Goal: Task Accomplishment & Management: Use online tool/utility

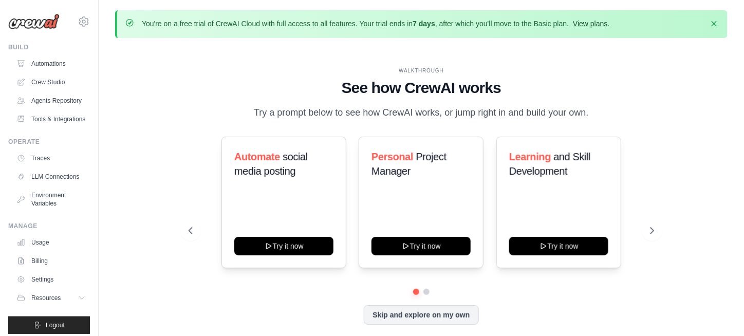
click at [591, 27] on link "View plans" at bounding box center [590, 24] width 34 height 8
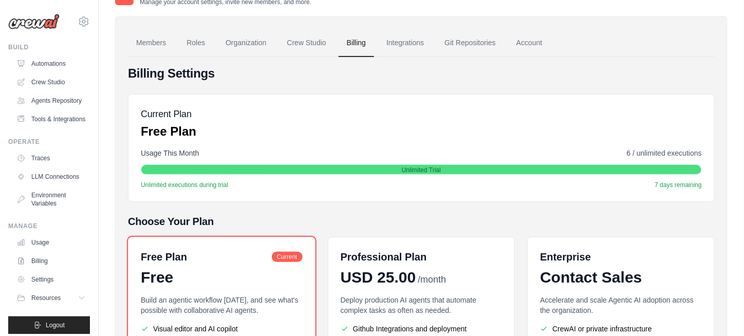
scroll to position [58, 0]
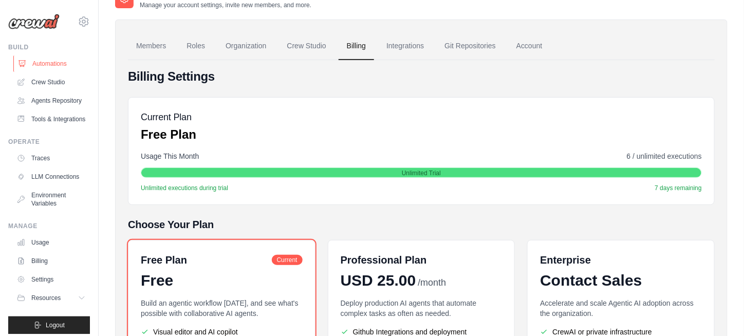
click at [53, 61] on link "Automations" at bounding box center [52, 63] width 78 height 16
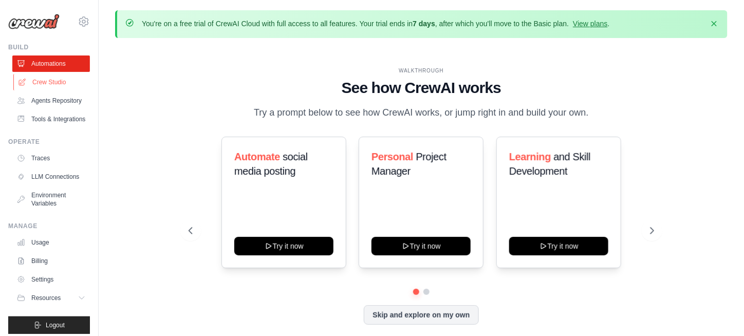
click at [47, 78] on link "Crew Studio" at bounding box center [52, 82] width 78 height 16
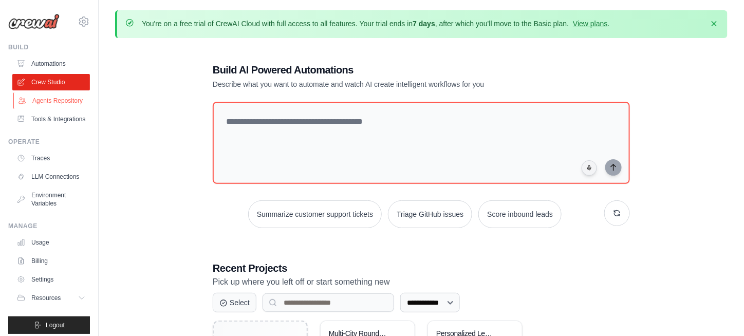
click at [41, 108] on link "Agents Repository" at bounding box center [52, 100] width 78 height 16
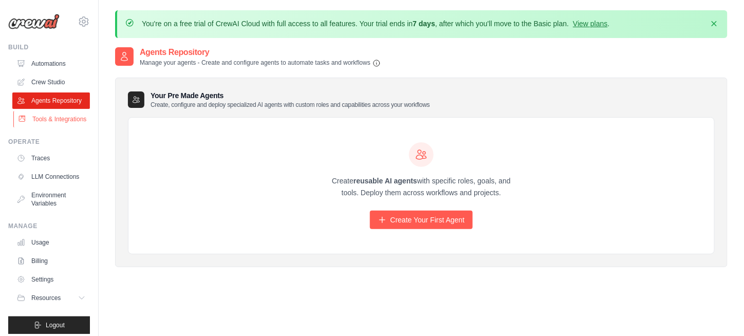
click at [36, 127] on link "Tools & Integrations" at bounding box center [52, 119] width 78 height 16
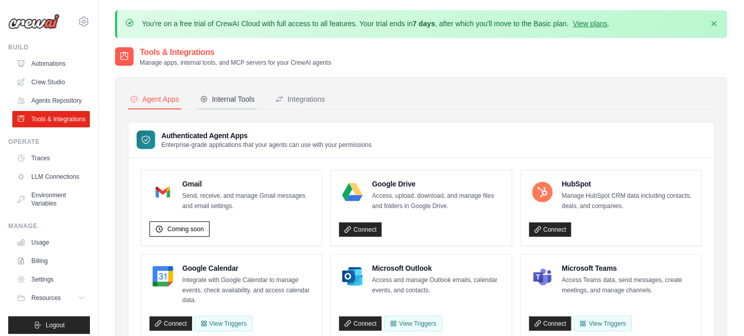
click at [199, 99] on button "Internal Tools" at bounding box center [227, 100] width 59 height 20
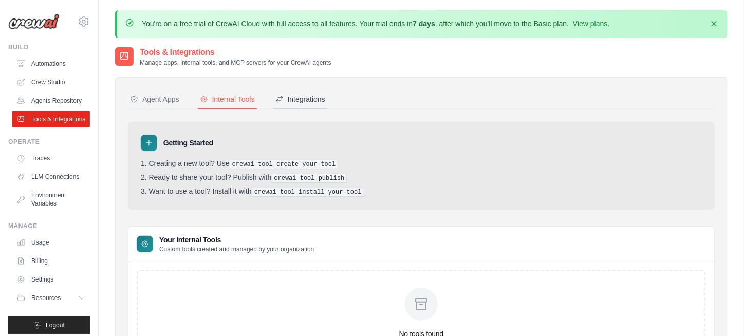
click at [299, 101] on div "Integrations" at bounding box center [300, 99] width 50 height 10
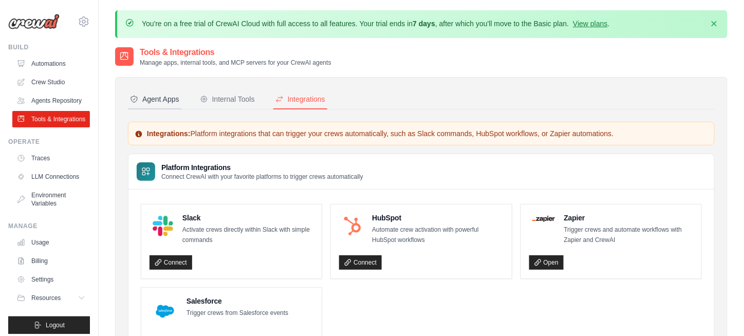
click at [162, 94] on div "Agent Apps" at bounding box center [154, 99] width 49 height 10
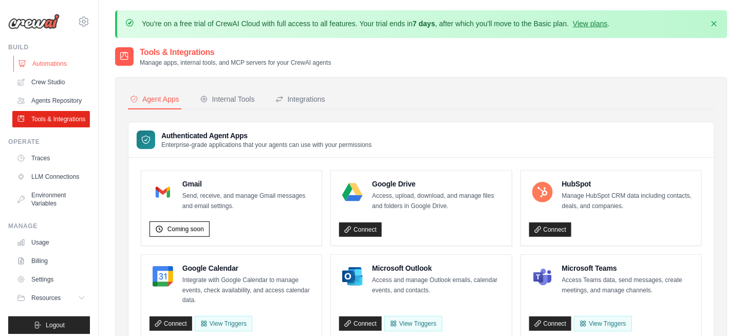
click at [57, 61] on link "Automations" at bounding box center [52, 63] width 78 height 16
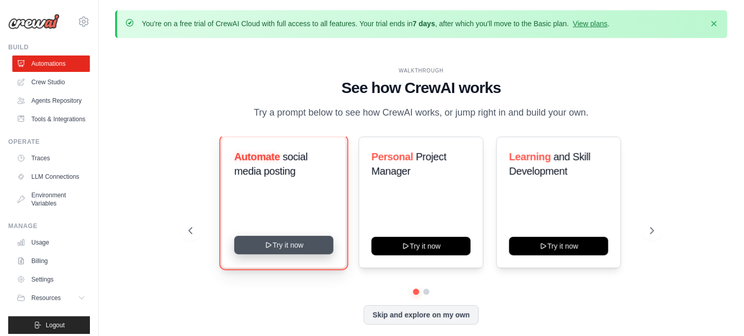
click at [290, 245] on button "Try it now" at bounding box center [283, 245] width 99 height 18
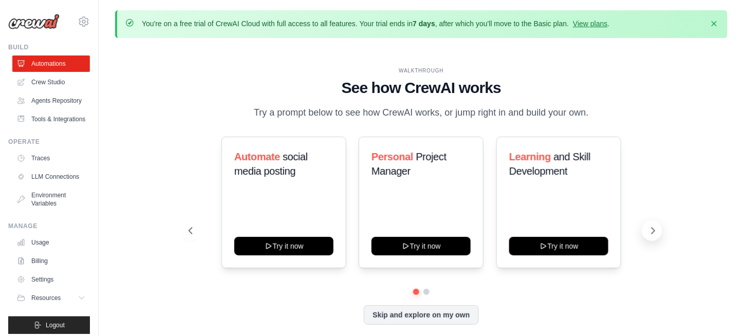
click at [658, 227] on icon at bounding box center [653, 231] width 10 height 10
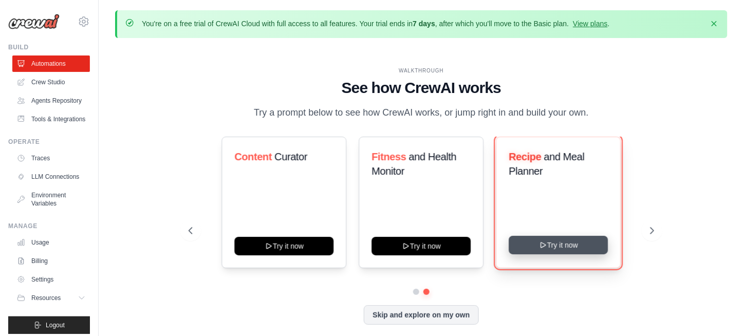
click at [549, 252] on button "Try it now" at bounding box center [558, 245] width 99 height 18
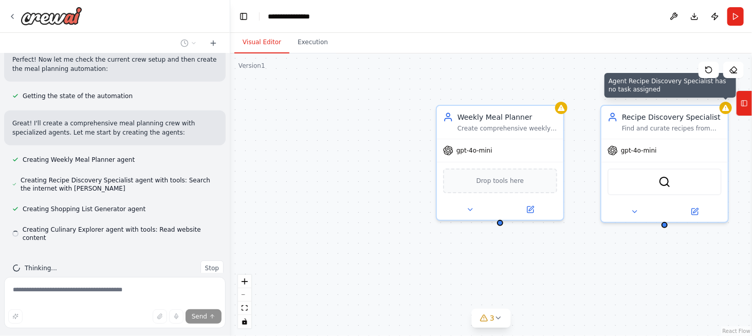
scroll to position [292, 0]
click at [494, 314] on button "4" at bounding box center [491, 318] width 40 height 19
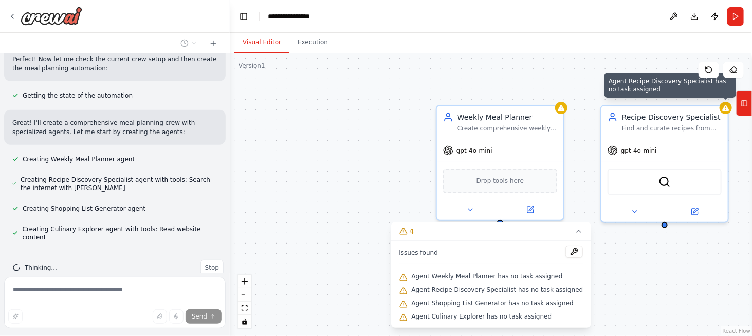
click at [280, 152] on div "Weekly Meal Planner Create comprehensive weekly meal plans based on {dietary_pr…" at bounding box center [490, 194] width 521 height 283
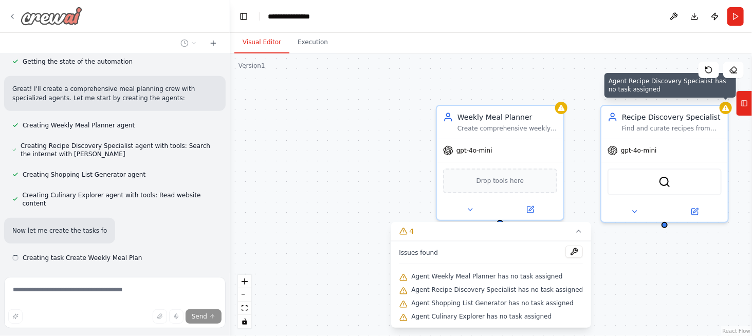
scroll to position [346, 0]
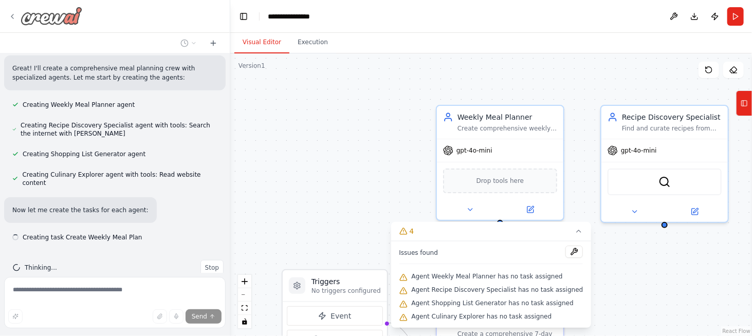
click at [10, 13] on icon at bounding box center [12, 16] width 8 height 8
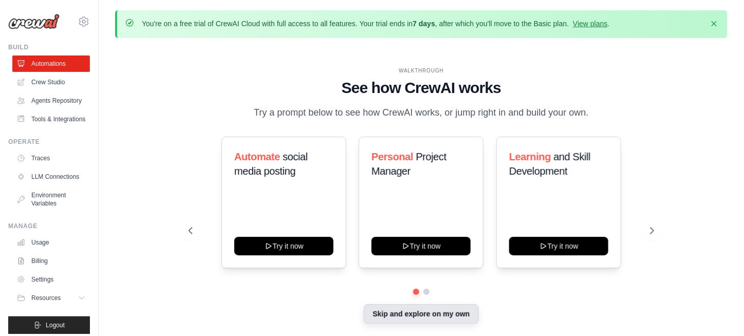
click at [420, 319] on button "Skip and explore on my own" at bounding box center [421, 314] width 115 height 20
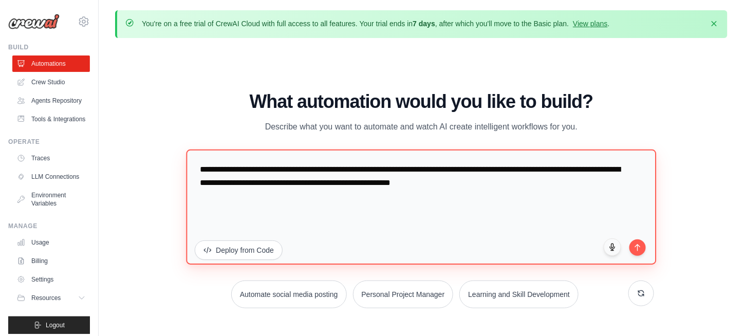
drag, startPoint x: 529, startPoint y: 186, endPoint x: 154, endPoint y: 162, distance: 375.8
click at [154, 162] on div "WALKTHROUGH See how CrewAI works Try a prompt below to see how CrewAI works, or…" at bounding box center [421, 203] width 612 height 315
type textarea "**********"
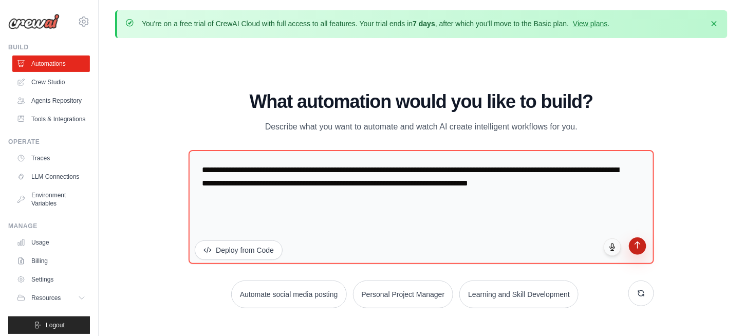
click at [638, 249] on icon "submit" at bounding box center [637, 245] width 9 height 9
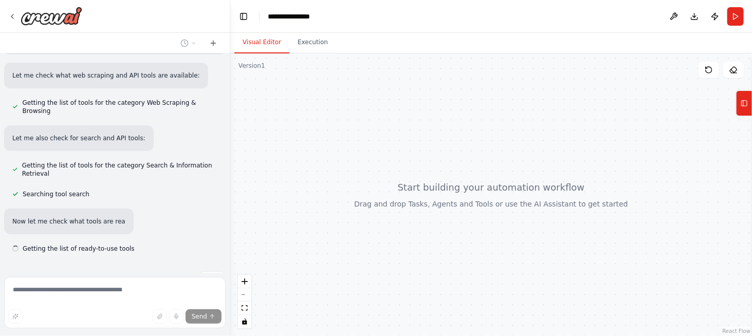
scroll to position [148, 0]
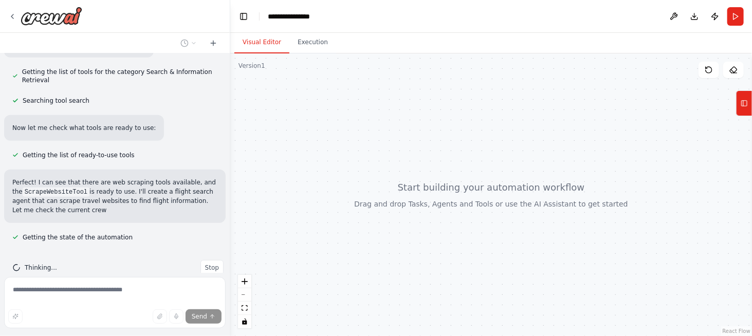
click at [77, 66] on div "Getting the list of tools for the category Search & Information Retrieval" at bounding box center [114, 76] width 221 height 21
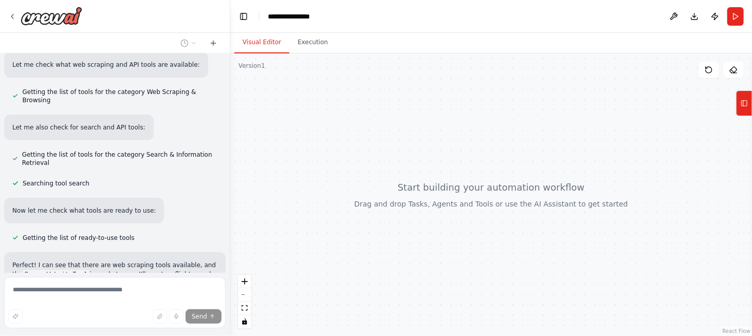
scroll to position [137, 0]
click at [63, 124] on p "Let me also check for search and API tools:" at bounding box center [78, 128] width 133 height 9
drag, startPoint x: 53, startPoint y: 155, endPoint x: 47, endPoint y: 148, distance: 9.1
click at [47, 152] on span "Getting the list of tools for the category Search & Information Retrieval" at bounding box center [119, 160] width 195 height 16
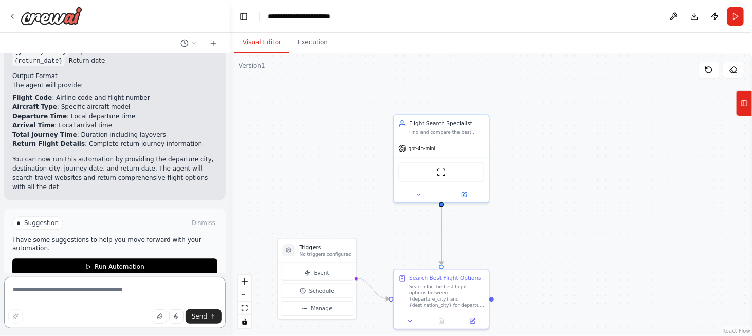
scroll to position [931, 0]
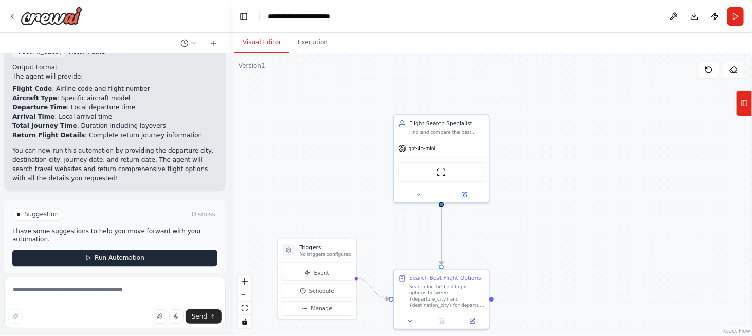
click at [106, 254] on span "Run Automation" at bounding box center [120, 258] width 50 height 8
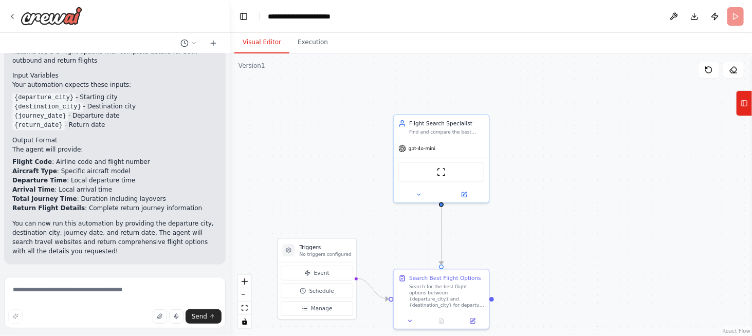
scroll to position [848, 0]
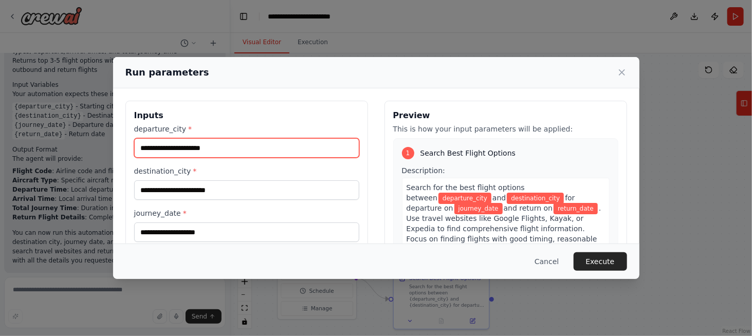
click at [208, 151] on input "departure_city *" at bounding box center [246, 148] width 225 height 20
type input "******"
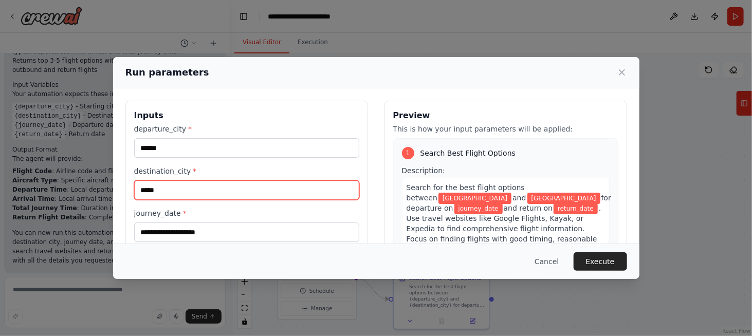
type input "*****"
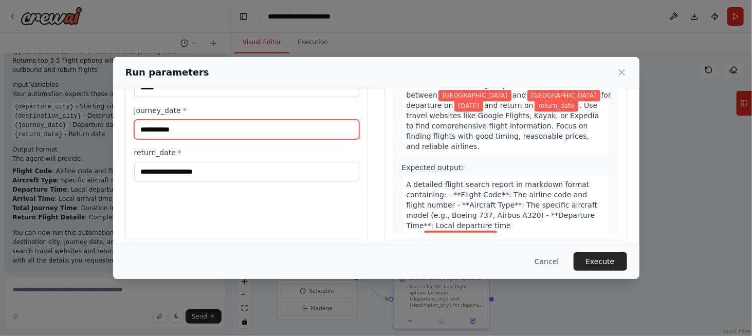
scroll to position [104, 0]
type input "**********"
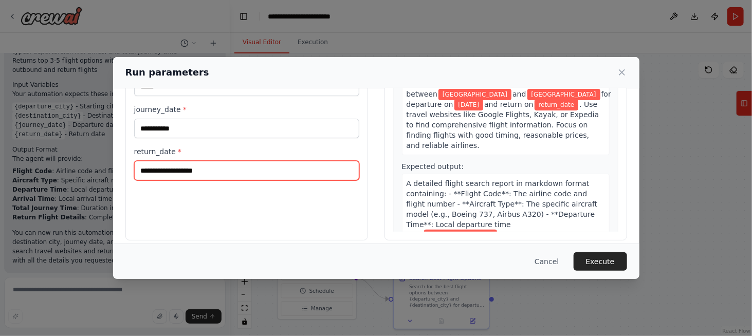
click at [199, 173] on input "return_date *" at bounding box center [246, 171] width 225 height 20
type input "**********"
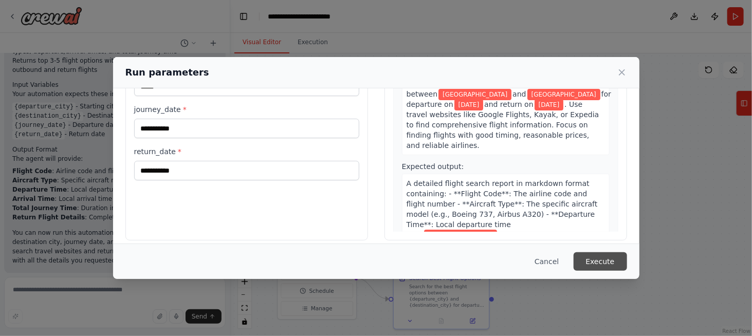
click at [596, 259] on button "Execute" at bounding box center [599, 261] width 53 height 18
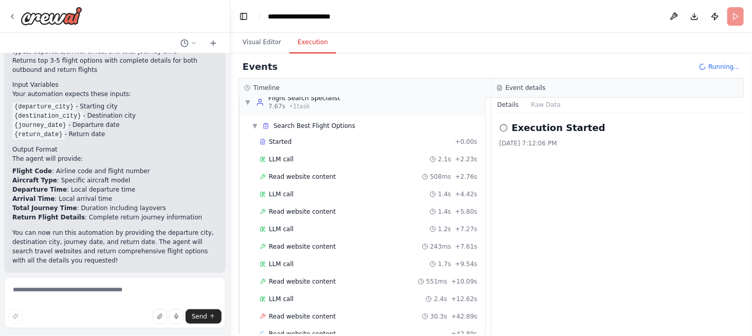
scroll to position [31, 0]
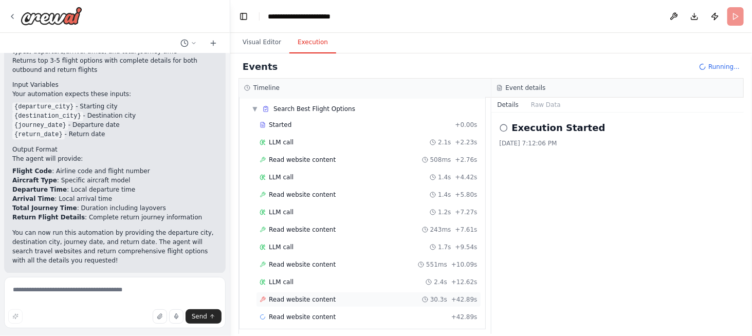
click at [303, 292] on div "Read website content 30.3s + 42.89s" at bounding box center [368, 299] width 225 height 15
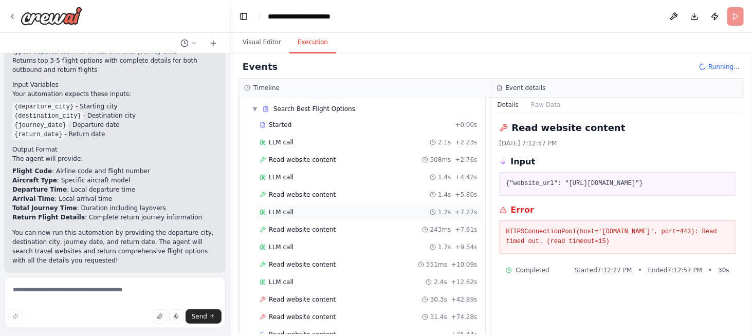
scroll to position [48, 0]
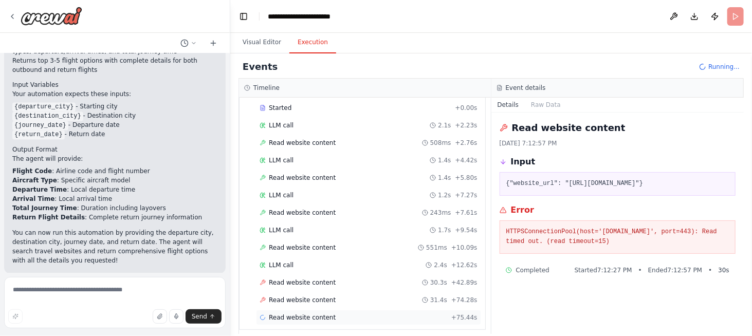
click at [290, 313] on span "Read website content" at bounding box center [302, 317] width 67 height 8
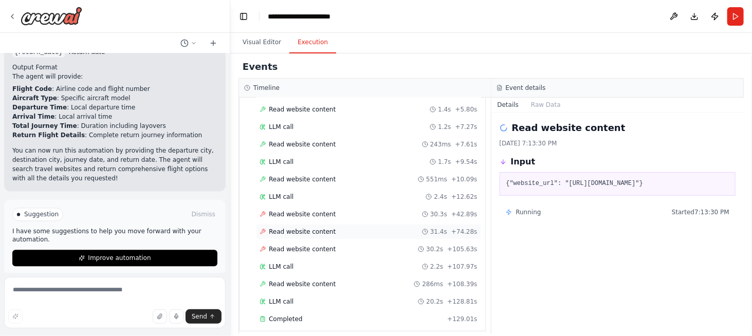
scroll to position [1015, 0]
click at [289, 315] on span "Completed" at bounding box center [285, 319] width 33 height 8
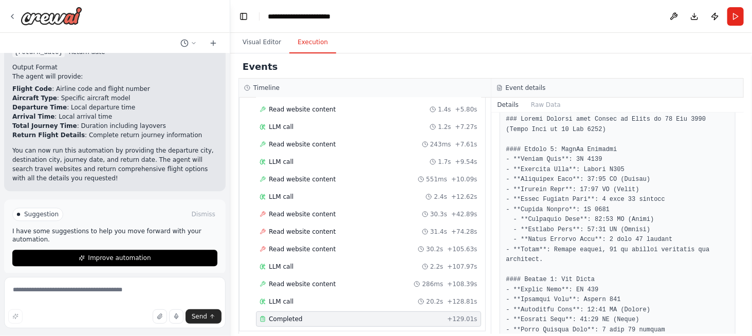
scroll to position [161, 0]
drag, startPoint x: 569, startPoint y: 155, endPoint x: 594, endPoint y: 154, distance: 25.2
copy pre "6E 2024"
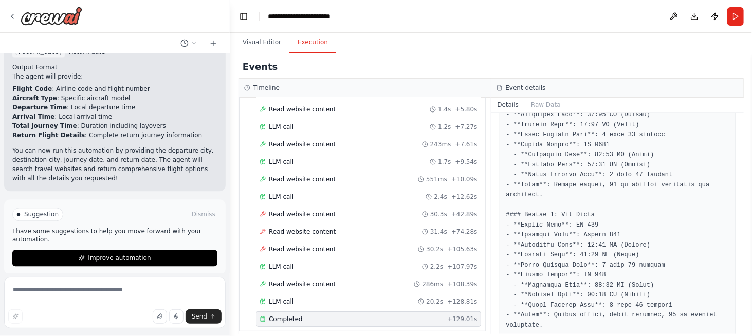
scroll to position [227, 0]
drag, startPoint x: 570, startPoint y: 221, endPoint x: 593, endPoint y: 221, distance: 22.6
copy pre "AI 202"
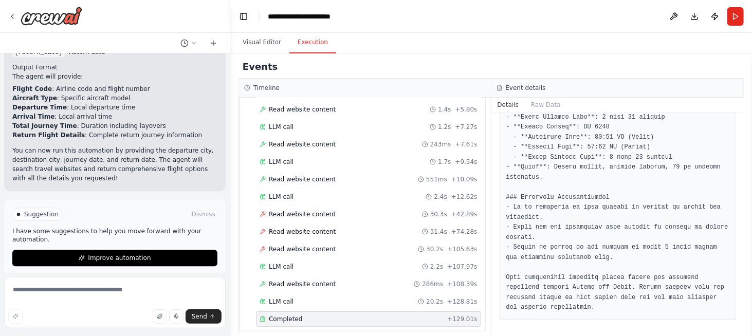
scroll to position [0, 0]
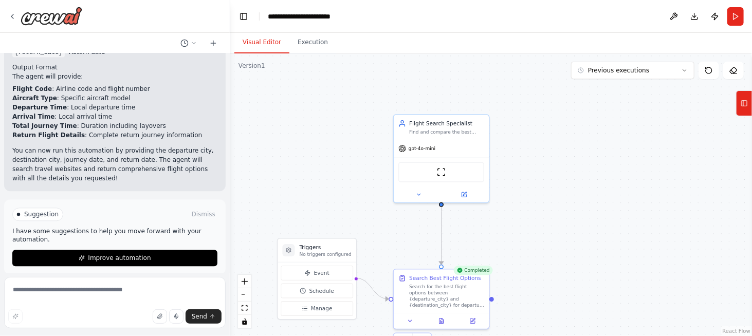
click at [263, 38] on button "Visual Editor" at bounding box center [261, 43] width 55 height 22
click at [51, 297] on textarea at bounding box center [114, 302] width 221 height 51
type textarea "**********"
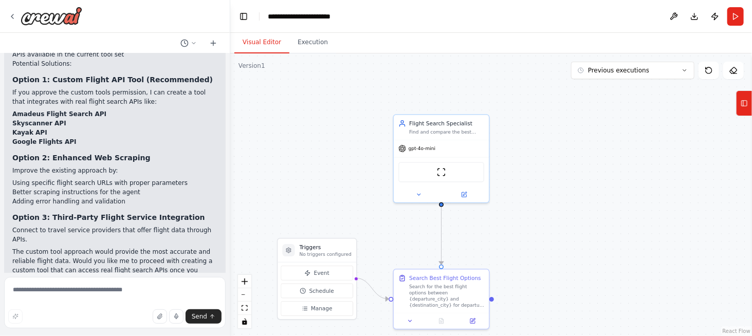
scroll to position [1698, 0]
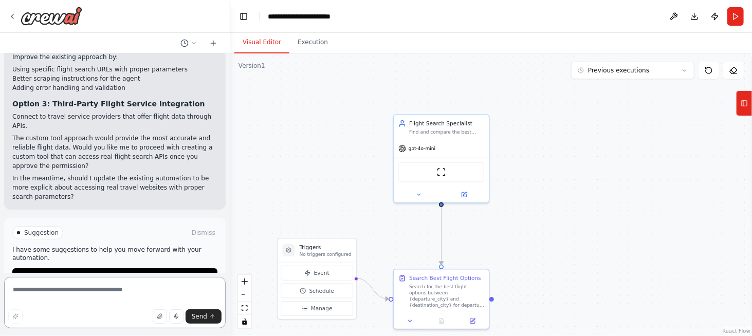
click at [66, 296] on textarea at bounding box center [114, 302] width 221 height 51
type textarea "*"
type textarea "**********"
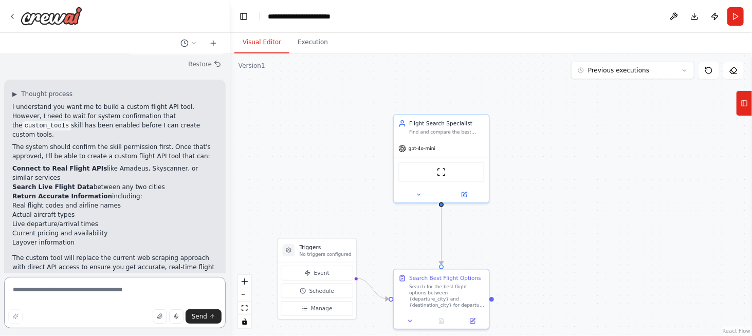
scroll to position [1896, 0]
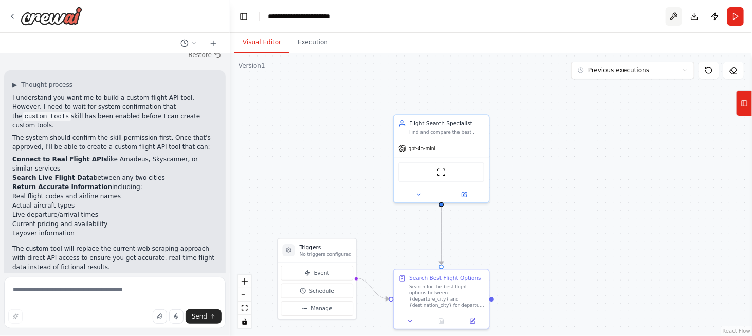
click at [671, 14] on button at bounding box center [673, 16] width 16 height 18
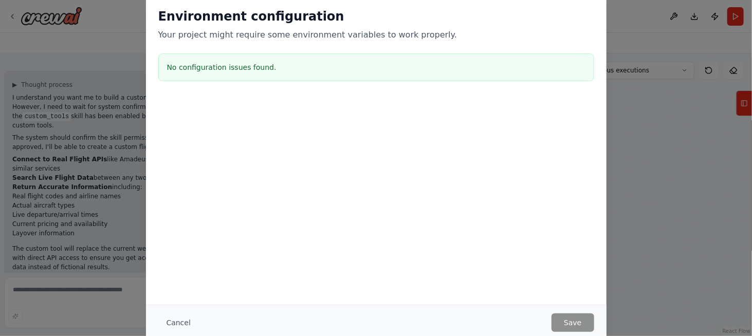
click at [232, 70] on h3 "No configuration issues found." at bounding box center [376, 67] width 418 height 10
click at [179, 325] on button "Cancel" at bounding box center [178, 322] width 41 height 18
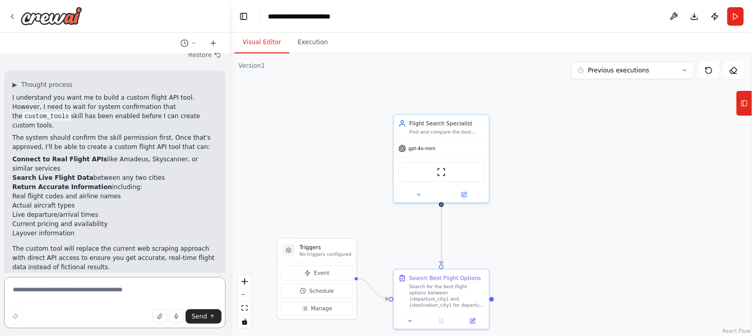
click at [80, 288] on textarea at bounding box center [114, 302] width 221 height 51
drag, startPoint x: 98, startPoint y: 290, endPoint x: 0, endPoint y: 288, distance: 98.1
click at [0, 288] on div "Develop an agent that finds best flights between two cities on a given journey …" at bounding box center [115, 168] width 230 height 336
type textarea "**********"
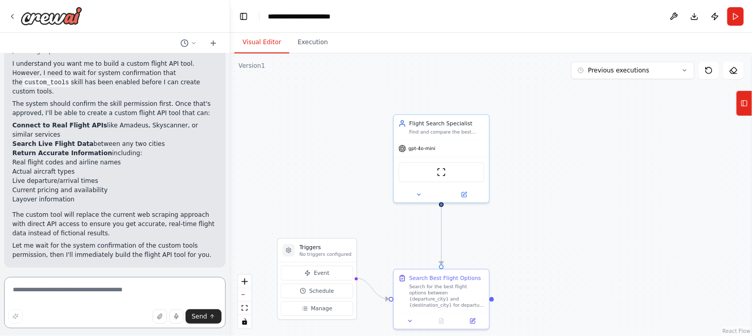
type textarea "*"
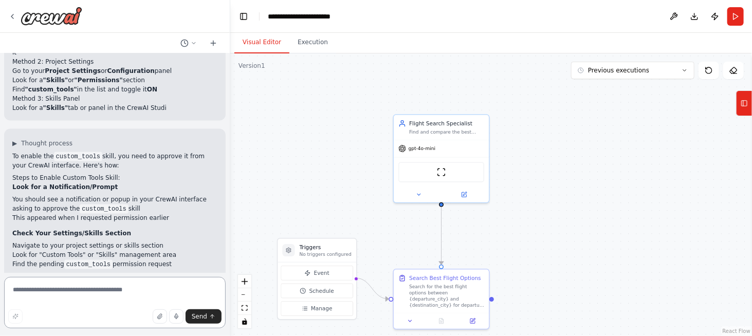
scroll to position [2236, 0]
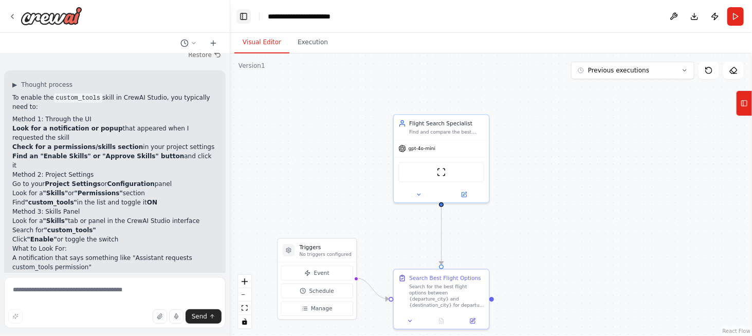
click at [239, 18] on button "Toggle Left Sidebar" at bounding box center [243, 16] width 14 height 14
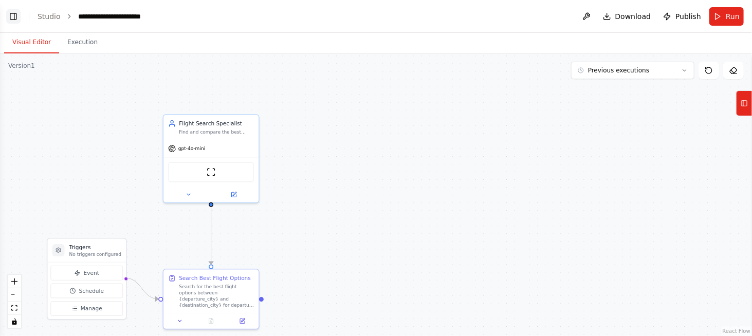
click at [14, 17] on button "Toggle Left Sidebar" at bounding box center [13, 16] width 14 height 14
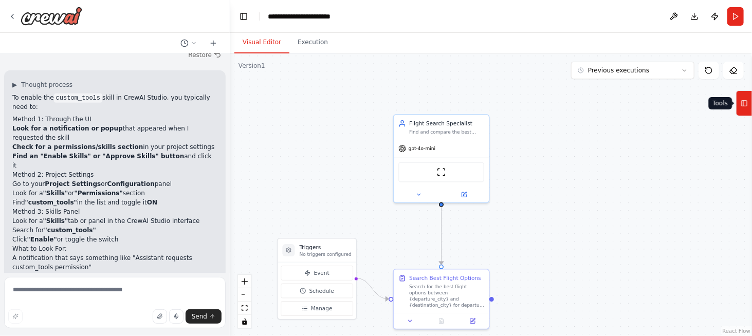
click at [751, 112] on button "Tools" at bounding box center [744, 103] width 16 height 26
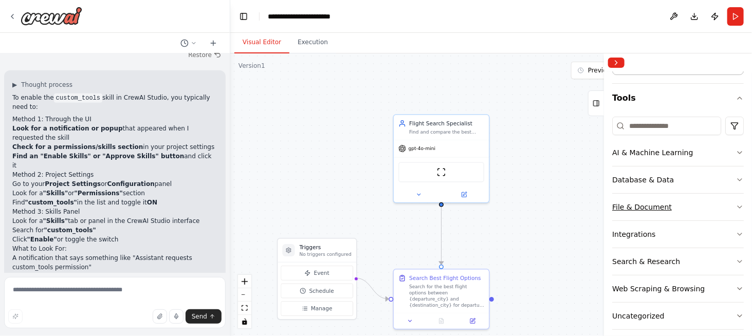
scroll to position [84, 0]
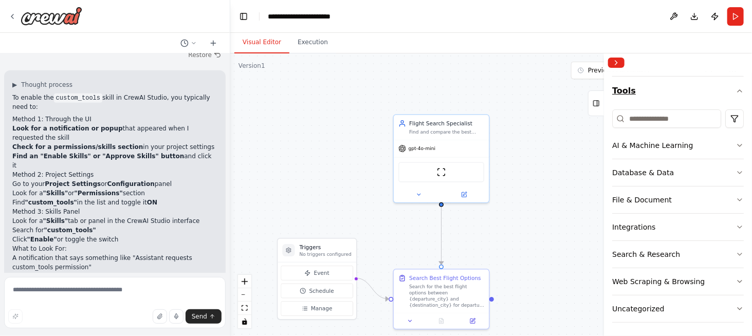
click at [735, 87] on icon "button" at bounding box center [739, 91] width 8 height 8
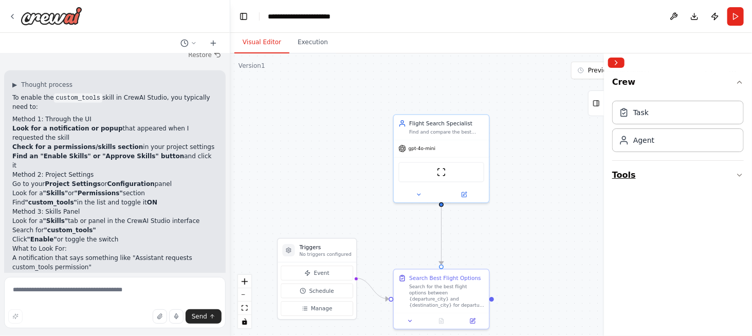
click at [740, 173] on icon "button" at bounding box center [739, 175] width 8 height 8
click at [679, 140] on div "Agent" at bounding box center [678, 140] width 132 height 24
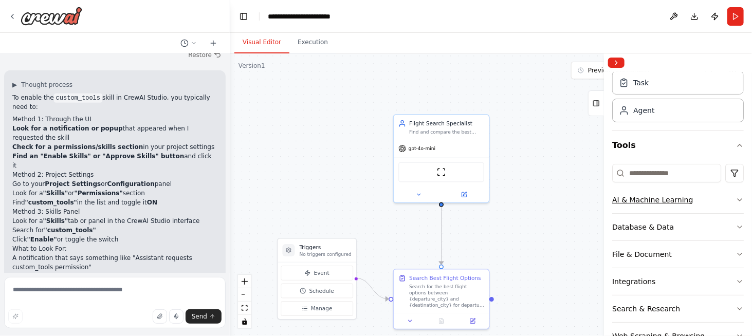
scroll to position [31, 0]
click at [663, 199] on div "AI & Machine Learning" at bounding box center [652, 199] width 81 height 10
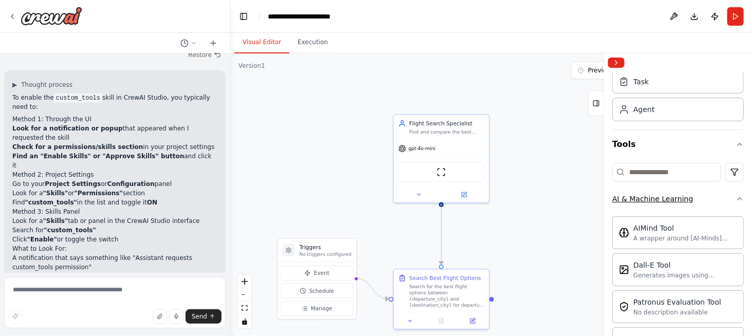
click at [663, 199] on div "AI & Machine Learning" at bounding box center [652, 199] width 81 height 10
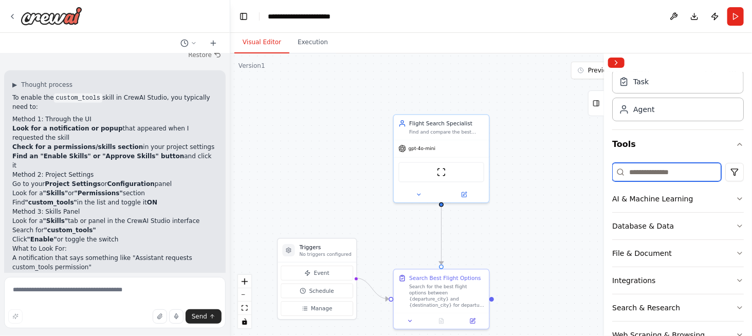
click at [651, 173] on input at bounding box center [666, 172] width 109 height 18
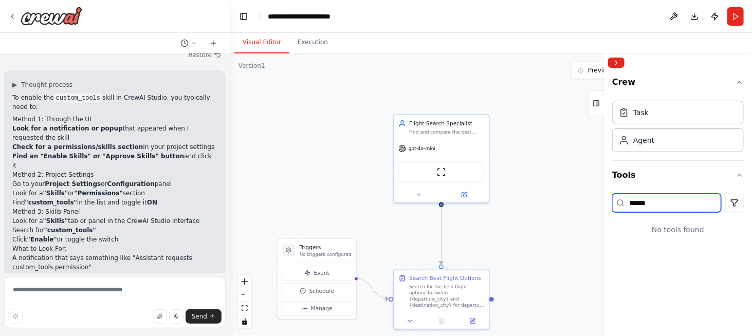
scroll to position [0, 0]
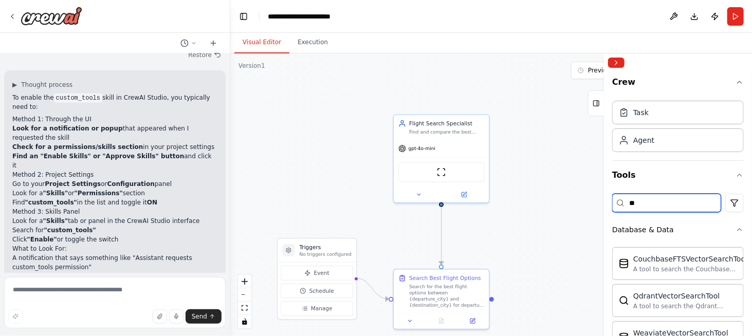
type input "*"
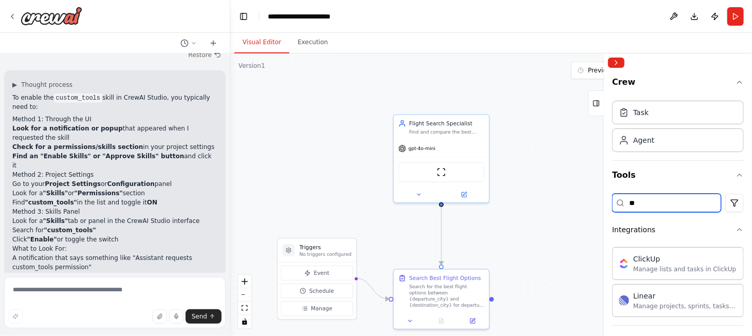
type input "*"
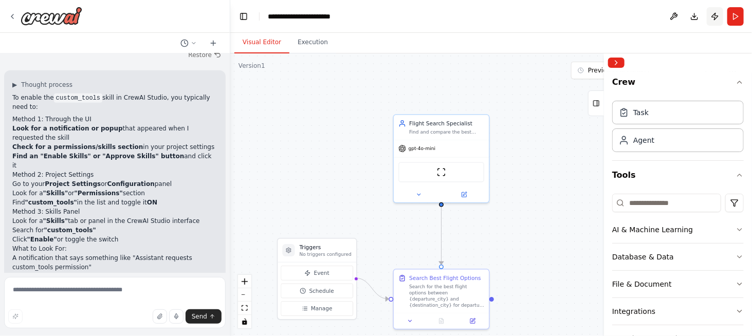
click at [717, 15] on button "Publish" at bounding box center [714, 16] width 16 height 18
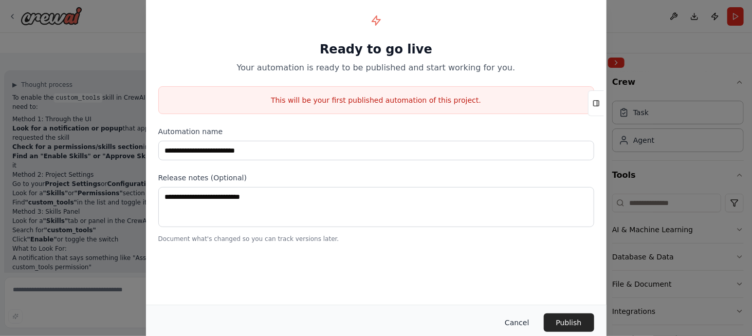
click at [518, 321] on button "Cancel" at bounding box center [516, 322] width 41 height 18
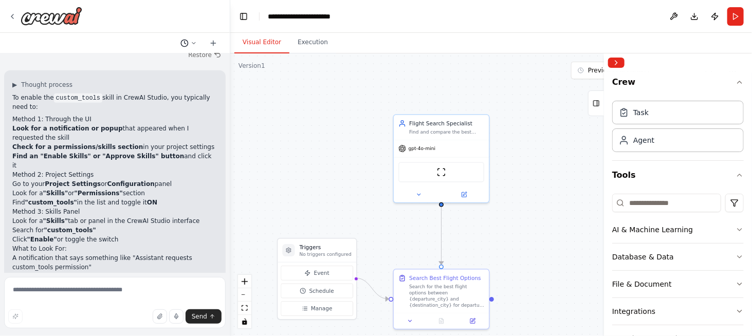
click at [191, 41] on icon at bounding box center [194, 43] width 6 height 6
click at [191, 41] on div at bounding box center [115, 168] width 230 height 336
click at [216, 42] on icon at bounding box center [213, 43] width 8 height 8
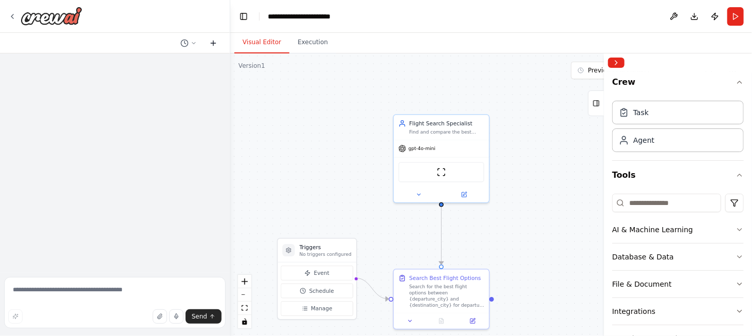
click at [213, 44] on icon at bounding box center [213, 43] width 0 height 5
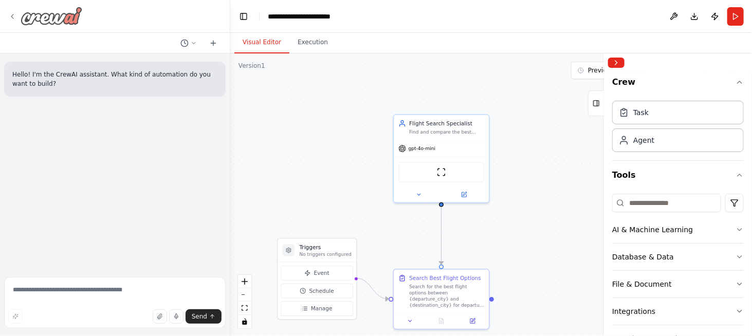
click at [12, 13] on icon at bounding box center [12, 16] width 8 height 8
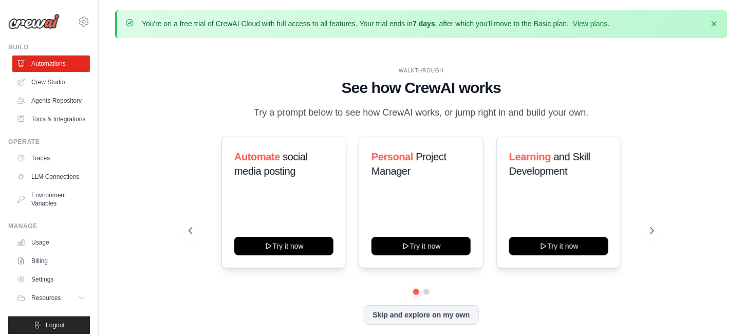
click at [641, 231] on div "Automate social media posting Try it now Personal Project Manager Try it now Le…" at bounding box center [421, 203] width 465 height 132
click at [647, 231] on button at bounding box center [652, 230] width 21 height 21
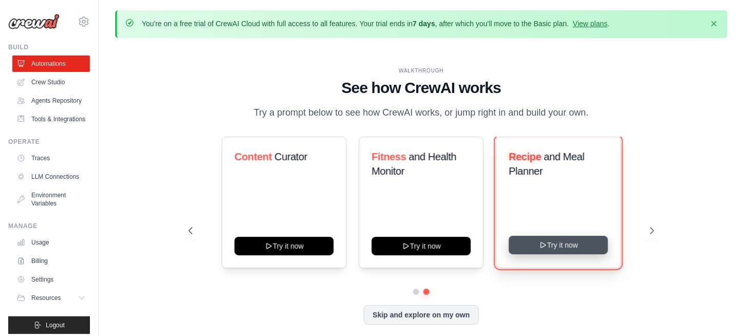
click at [551, 242] on button "Try it now" at bounding box center [558, 245] width 99 height 18
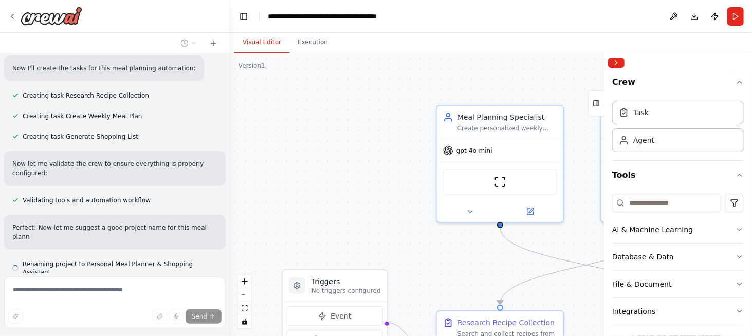
scroll to position [393, 0]
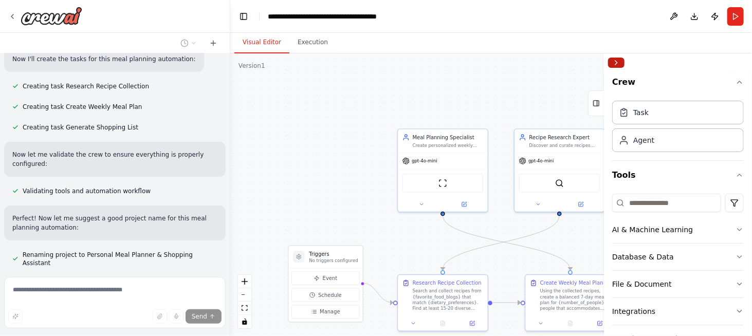
click at [614, 64] on button "Collapse right sidebar" at bounding box center [616, 63] width 16 height 10
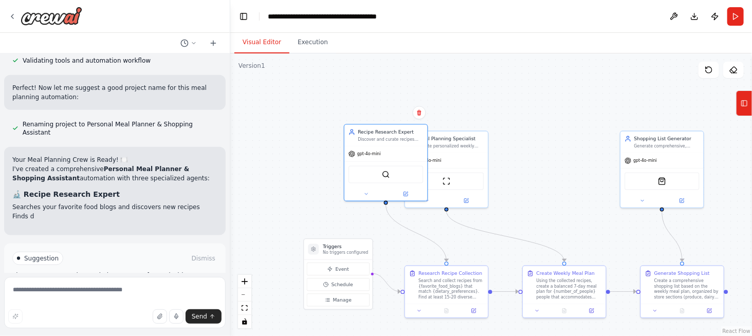
drag, startPoint x: 532, startPoint y: 150, endPoint x: 337, endPoint y: 139, distance: 195.0
click at [337, 139] on div ".deletable-edge-delete-btn { width: 20px; height: 20px; border: 0px solid #ffff…" at bounding box center [490, 194] width 521 height 283
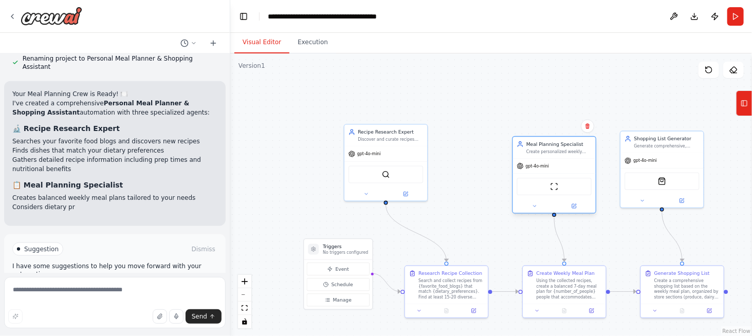
drag, startPoint x: 450, startPoint y: 147, endPoint x: 575, endPoint y: 154, distance: 125.0
click at [575, 154] on div "Meal Planning Specialist Create personalized weekly meal plans based on {dietar…" at bounding box center [554, 148] width 83 height 22
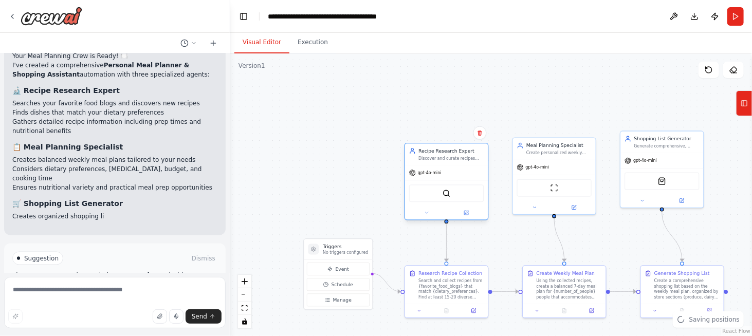
drag, startPoint x: 386, startPoint y: 136, endPoint x: 457, endPoint y: 156, distance: 73.2
click at [457, 156] on div "Discover and curate recipes from {favorite_food_blogs} and find new exciting di…" at bounding box center [450, 158] width 65 height 5
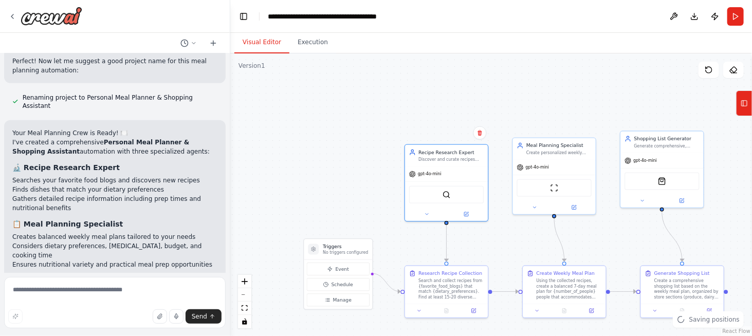
scroll to position [777, 0]
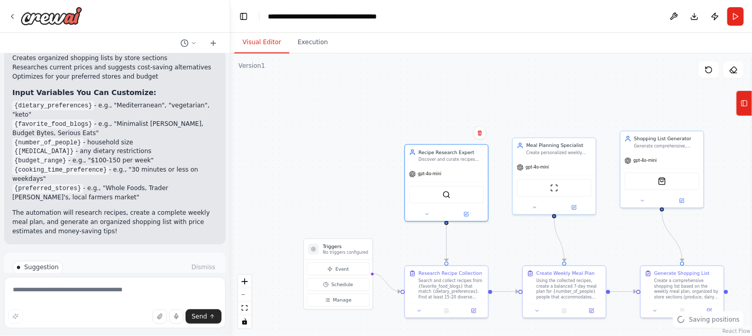
click at [103, 307] on span "Run Automation" at bounding box center [120, 311] width 50 height 8
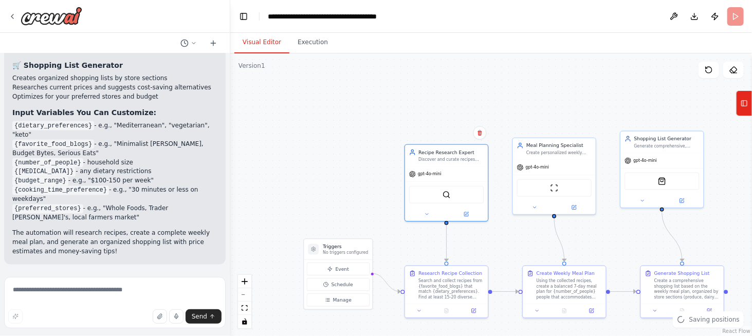
scroll to position [703, 0]
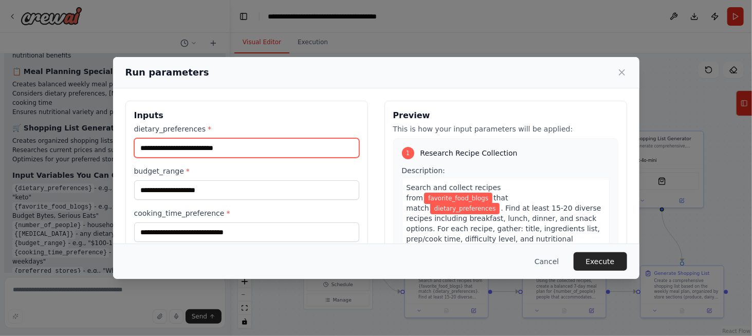
click at [174, 143] on input "dietary_preferences *" at bounding box center [246, 148] width 225 height 20
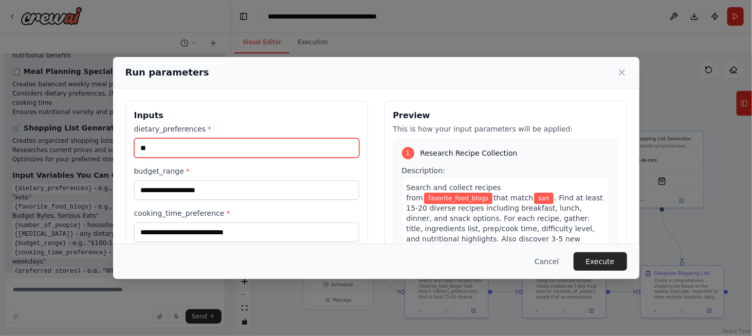
type input "*"
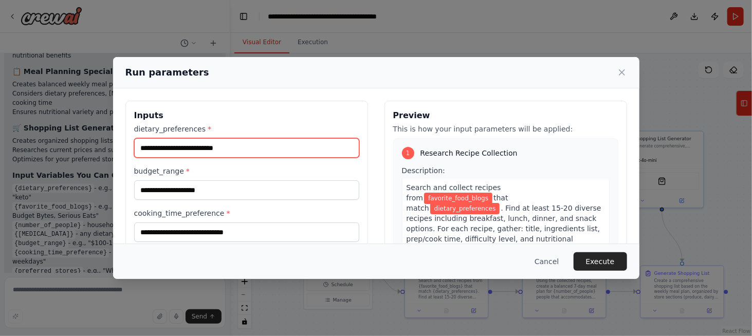
click at [174, 143] on input "dietary_preferences *" at bounding box center [246, 148] width 225 height 20
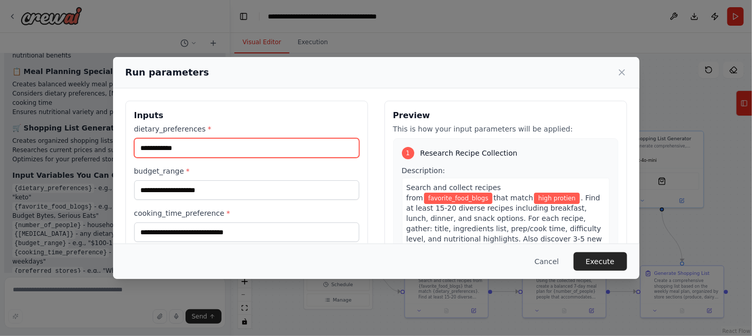
type input "**********"
click at [164, 150] on input "**********" at bounding box center [246, 148] width 225 height 20
drag, startPoint x: 164, startPoint y: 150, endPoint x: 160, endPoint y: 144, distance: 7.0
click at [160, 144] on input "**********" at bounding box center [246, 148] width 225 height 20
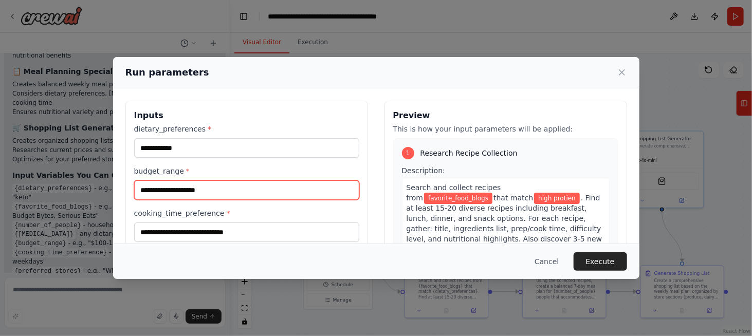
click at [163, 182] on input "budget_range *" at bounding box center [246, 190] width 225 height 20
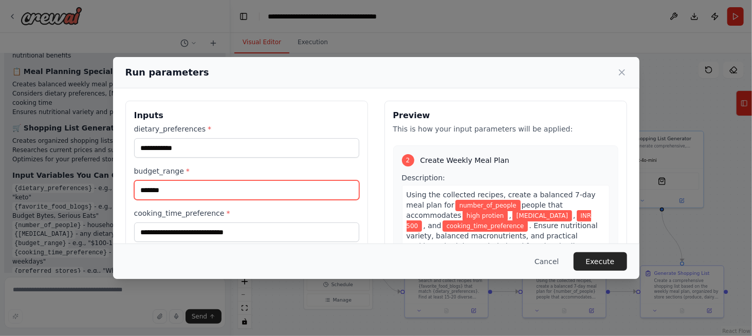
scroll to position [233, 0]
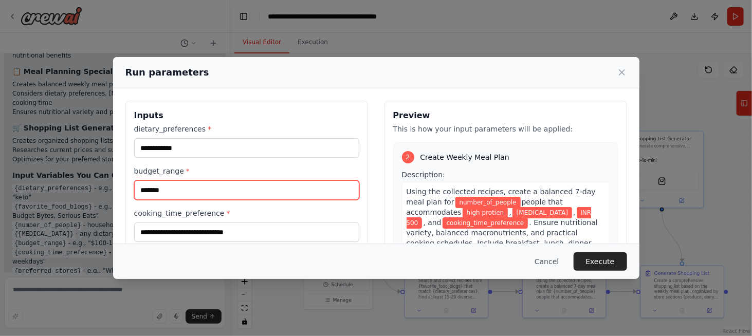
type input "*******"
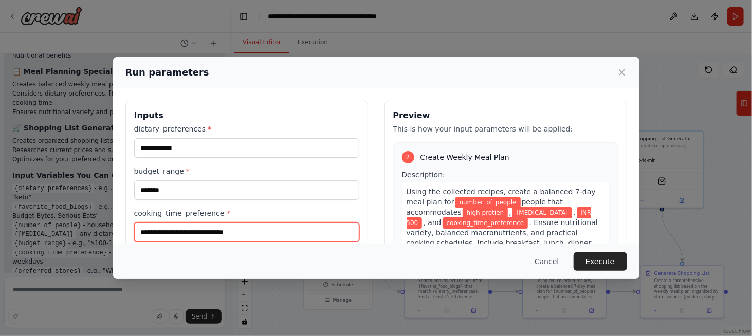
click at [178, 230] on input "cooking_time_preference *" at bounding box center [246, 232] width 225 height 20
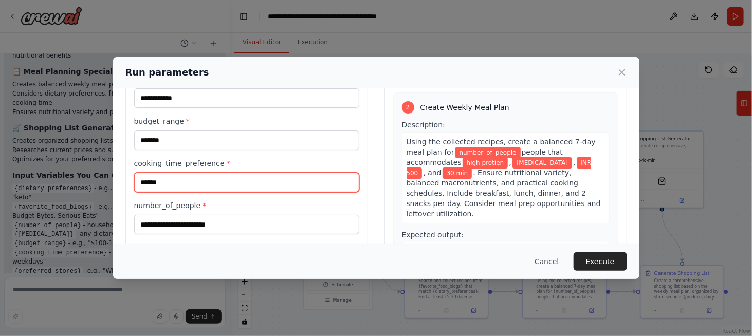
scroll to position [54, 0]
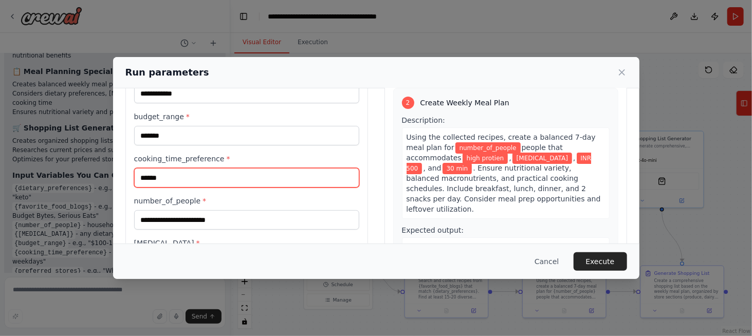
type input "******"
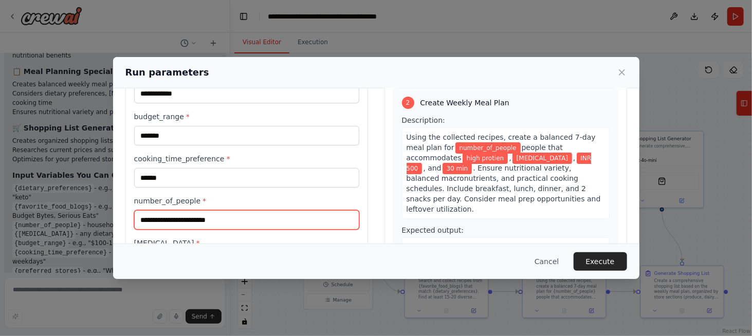
click at [221, 220] on input "number_of_people *" at bounding box center [246, 220] width 225 height 20
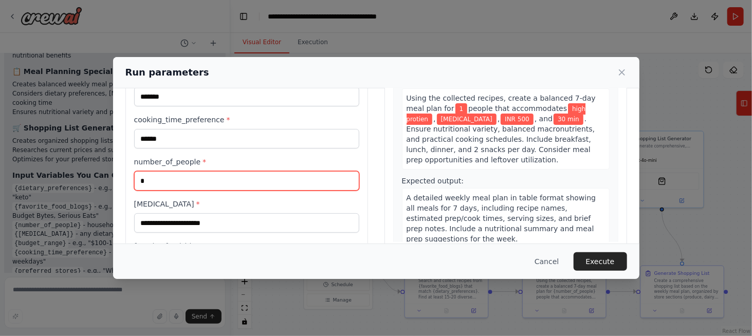
scroll to position [93, 0]
type input "*"
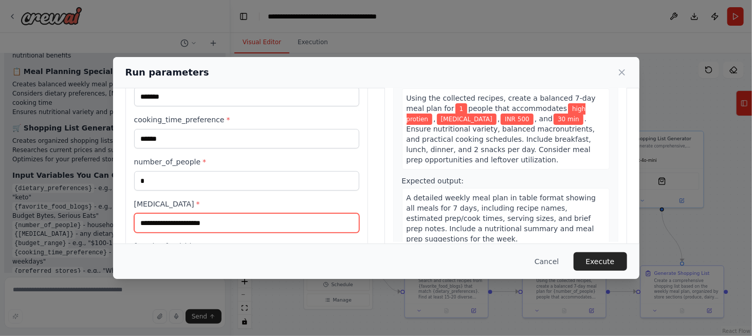
click at [204, 221] on input "[MEDICAL_DATA] *" at bounding box center [246, 223] width 225 height 20
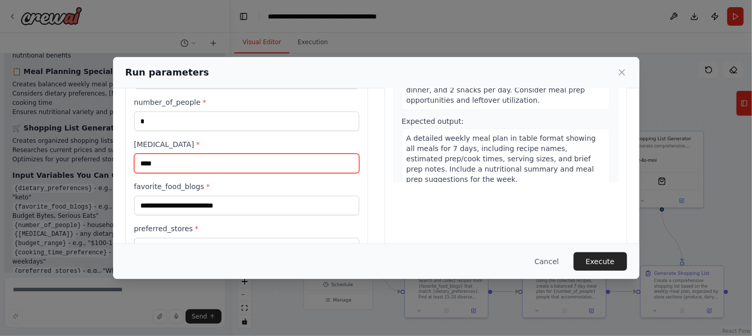
scroll to position [153, 0]
type input "****"
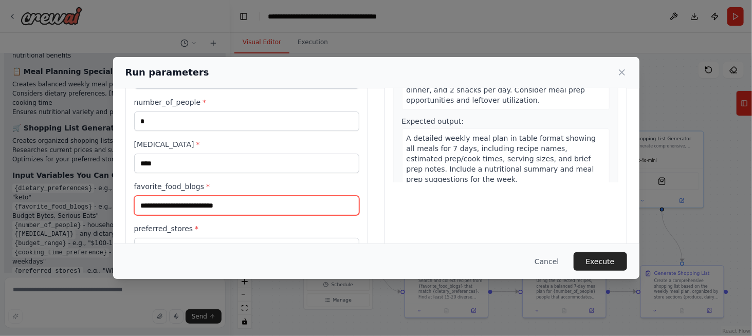
click at [196, 208] on input "favorite_food_blogs *" at bounding box center [246, 206] width 225 height 20
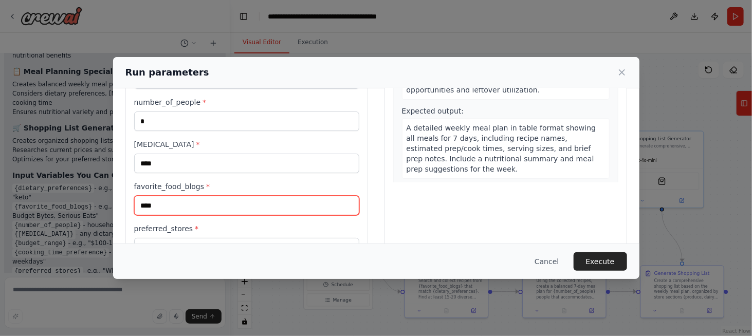
scroll to position [184, 0]
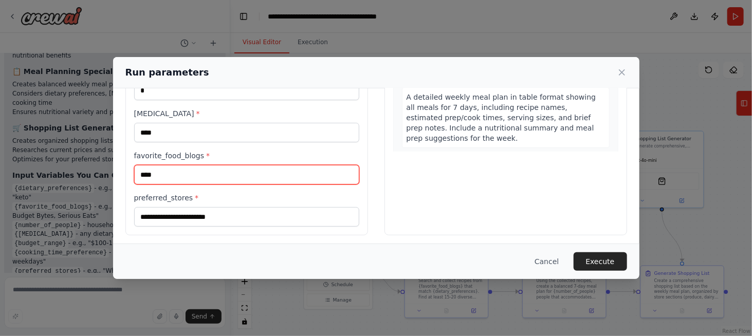
type input "****"
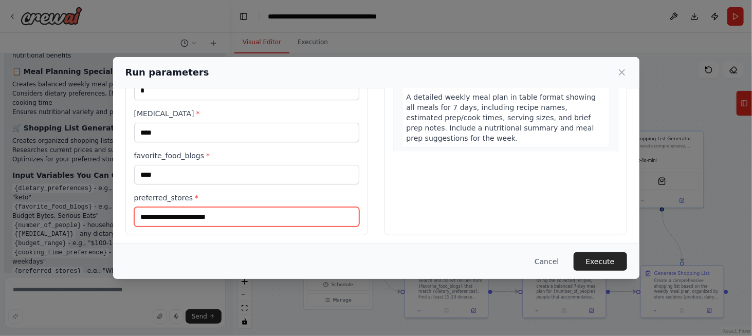
click at [205, 209] on input "preferred_stores *" at bounding box center [246, 217] width 225 height 20
type input "**********"
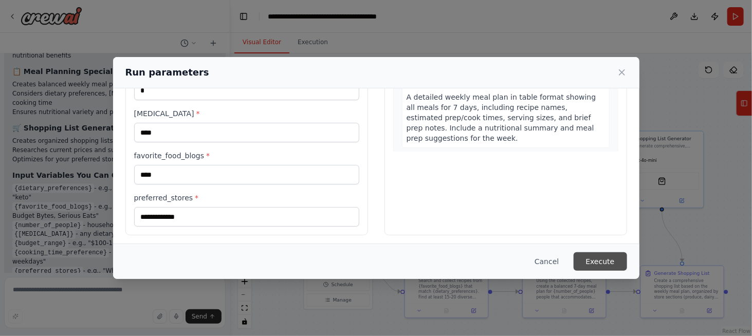
click at [594, 253] on button "Execute" at bounding box center [599, 261] width 53 height 18
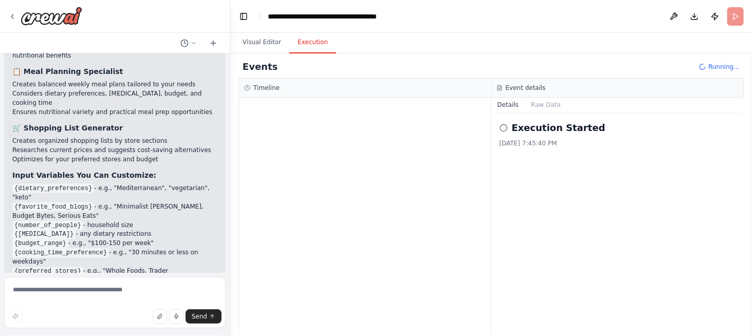
click at [502, 127] on icon at bounding box center [503, 128] width 8 height 8
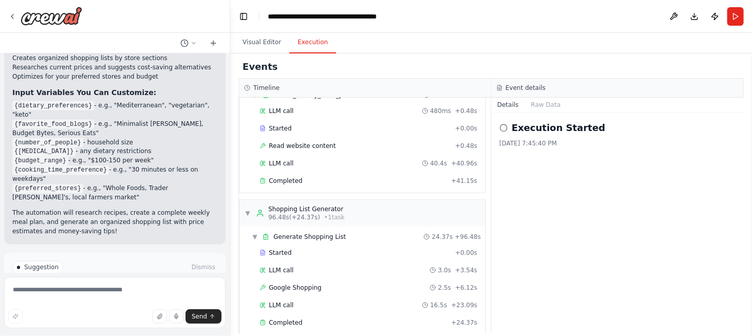
scroll to position [224, 0]
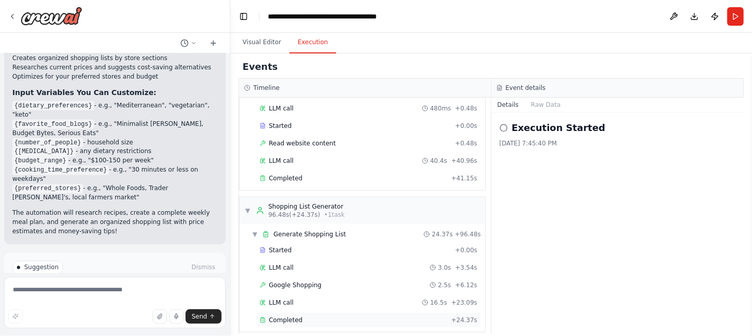
click at [286, 316] on span "Completed" at bounding box center [285, 320] width 33 height 8
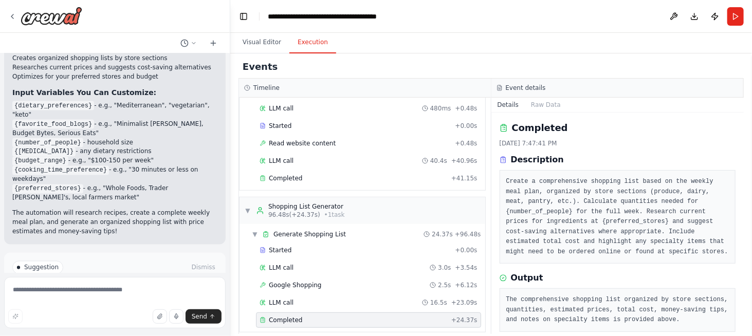
scroll to position [12, 0]
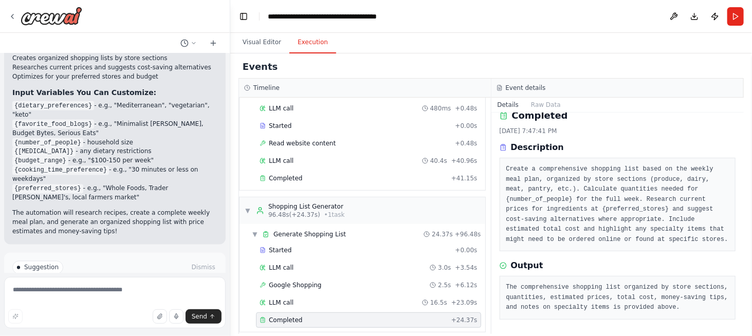
click at [276, 316] on span "Completed" at bounding box center [285, 320] width 33 height 8
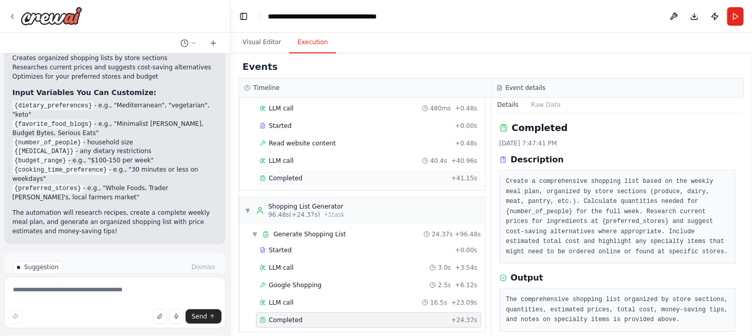
click at [285, 174] on span "Completed" at bounding box center [285, 178] width 33 height 8
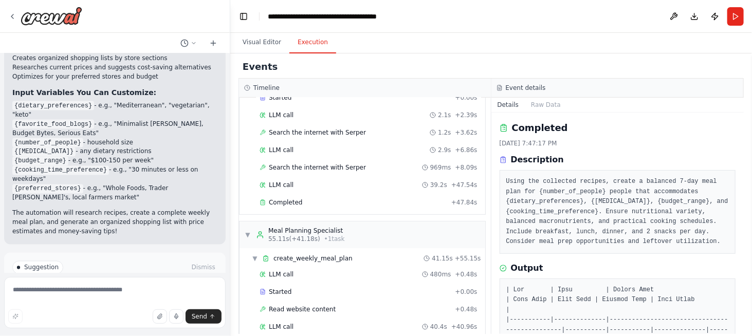
scroll to position [55, 0]
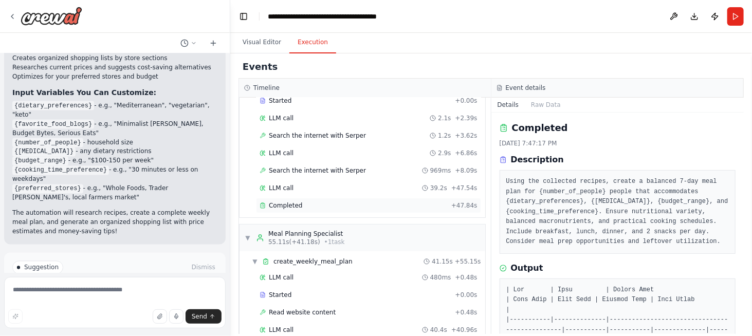
click at [278, 205] on span "Completed" at bounding box center [285, 205] width 33 height 8
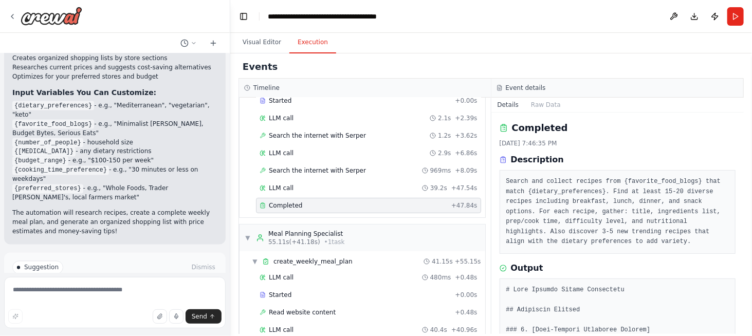
click at [127, 307] on span "Improve automation" at bounding box center [119, 311] width 63 height 8
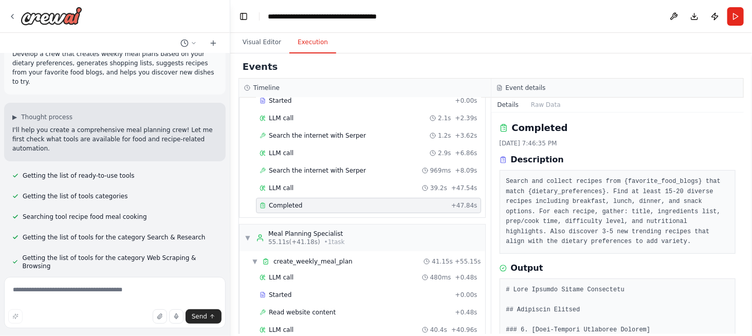
scroll to position [0, 0]
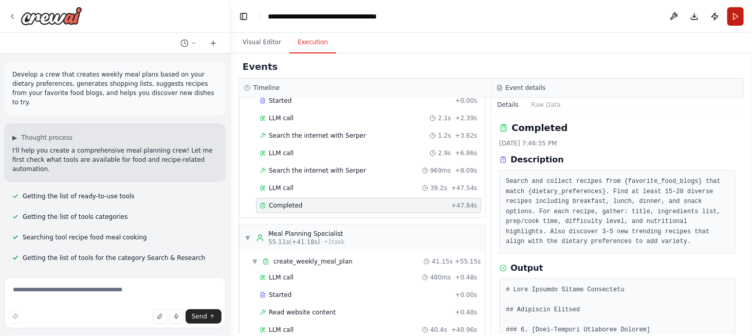
click at [736, 21] on button "Run" at bounding box center [735, 16] width 16 height 18
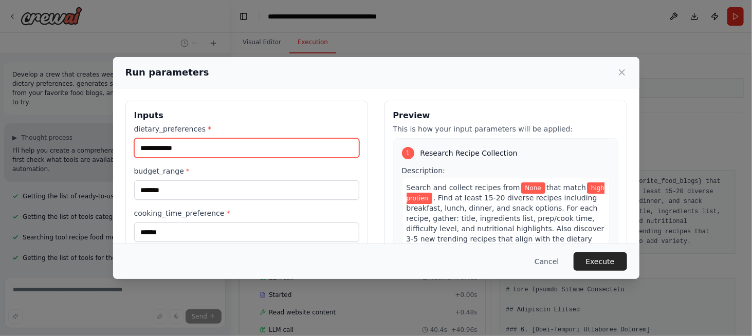
drag, startPoint x: 192, startPoint y: 150, endPoint x: 121, endPoint y: 156, distance: 71.2
click at [121, 156] on div "**********" at bounding box center [376, 259] width 526 height 343
type input "*"
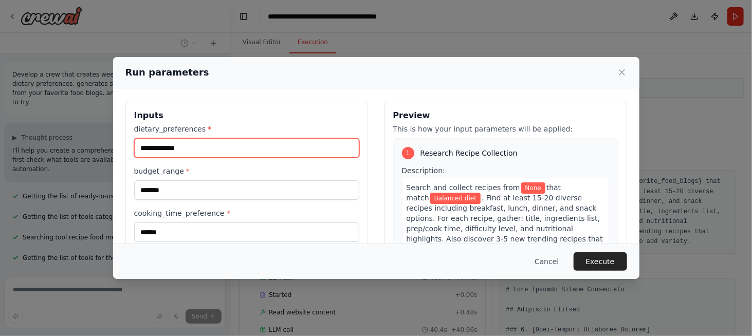
type input "**********"
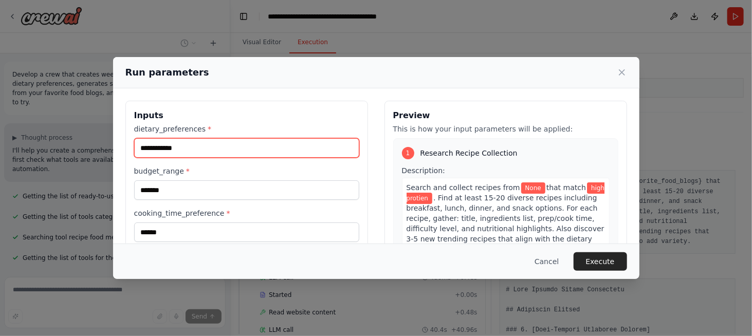
drag, startPoint x: 202, startPoint y: 145, endPoint x: 81, endPoint y: 144, distance: 120.7
click at [81, 144] on div "**********" at bounding box center [376, 168] width 752 height 336
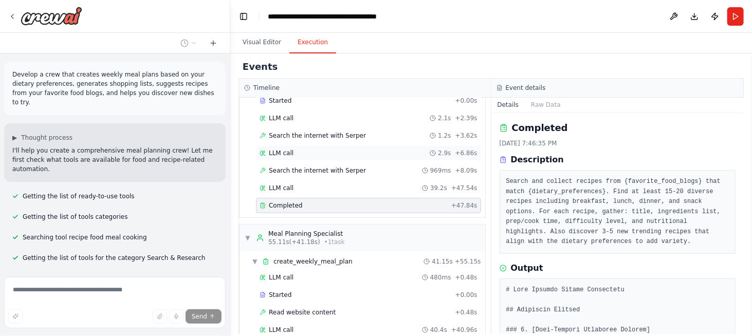
click at [274, 145] on div "LLM call 2.9s + 6.86s" at bounding box center [368, 152] width 225 height 15
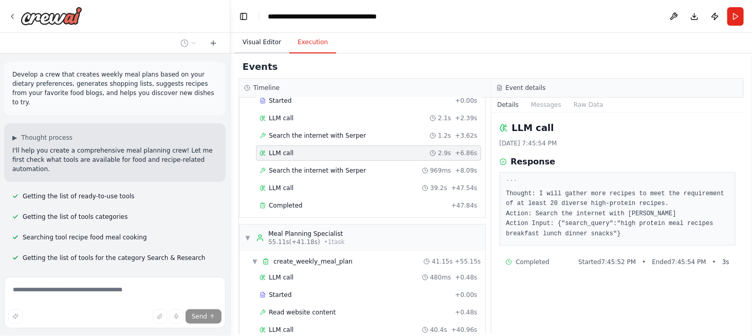
click at [259, 43] on button "Visual Editor" at bounding box center [261, 43] width 55 height 22
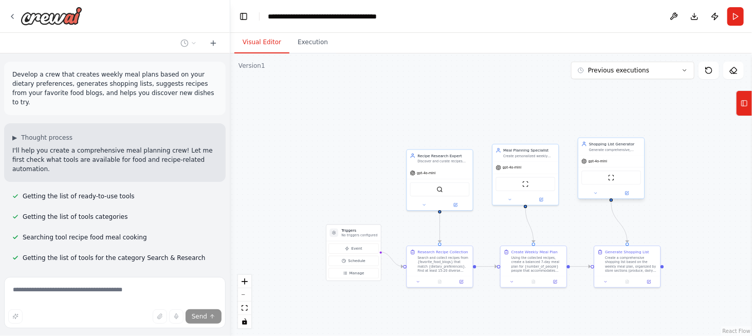
click at [606, 165] on div "gpt-4o-mini" at bounding box center [611, 162] width 66 height 12
click at [643, 128] on div "Confirm" at bounding box center [635, 127] width 17 height 17
click at [639, 128] on icon at bounding box center [635, 127] width 6 height 6
click at [615, 128] on button "Confirm" at bounding box center [606, 127] width 36 height 12
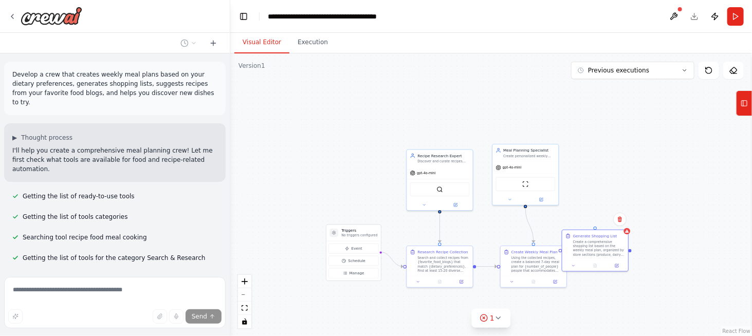
drag, startPoint x: 660, startPoint y: 247, endPoint x: 628, endPoint y: 233, distance: 34.9
click at [628, 233] on icon at bounding box center [627, 231] width 4 height 4
click at [622, 221] on icon at bounding box center [619, 219] width 6 height 6
click at [590, 221] on button "Confirm" at bounding box center [590, 219] width 36 height 12
click at [421, 285] on div at bounding box center [440, 280] width 66 height 11
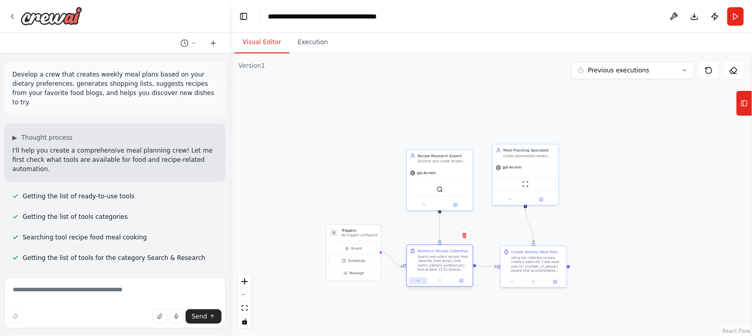
click at [420, 282] on button at bounding box center [418, 280] width 18 height 7
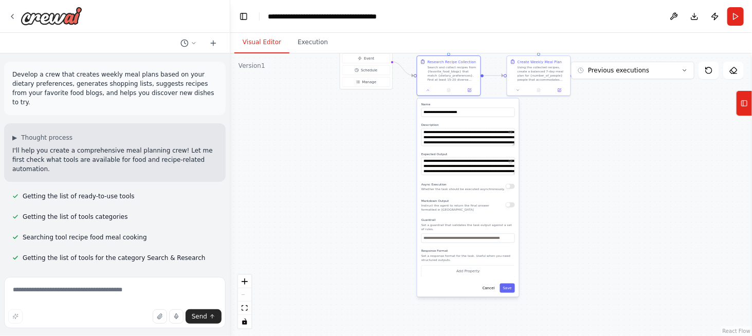
drag, startPoint x: 393, startPoint y: 306, endPoint x: 391, endPoint y: 102, distance: 203.4
click at [391, 102] on div ".deletable-edge-delete-btn { width: 20px; height: 20px; border: 0px solid #ffff…" at bounding box center [490, 194] width 521 height 283
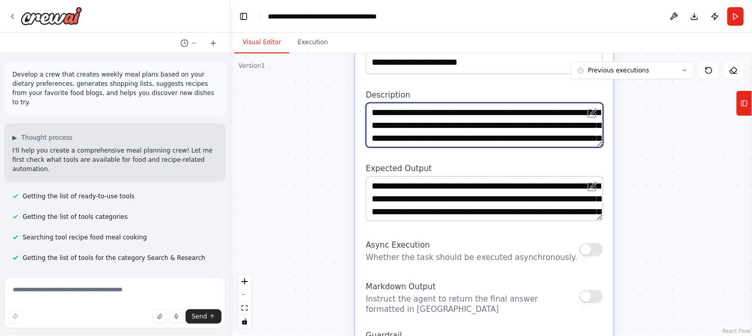
click at [478, 109] on textarea "**********" at bounding box center [484, 125] width 237 height 45
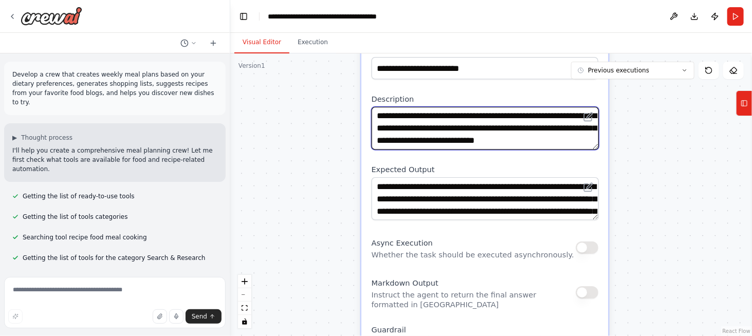
type textarea "**********"
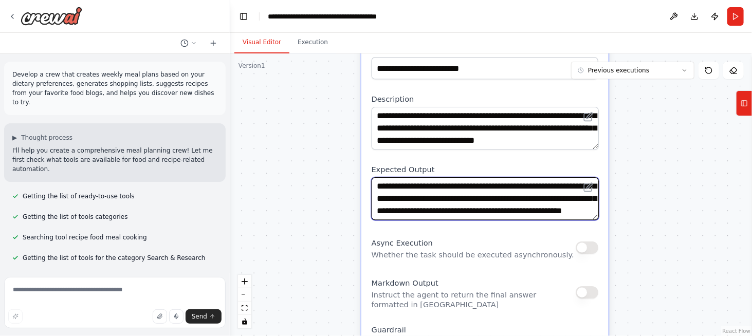
scroll to position [31, 0]
click at [442, 194] on textarea "**********" at bounding box center [484, 198] width 227 height 43
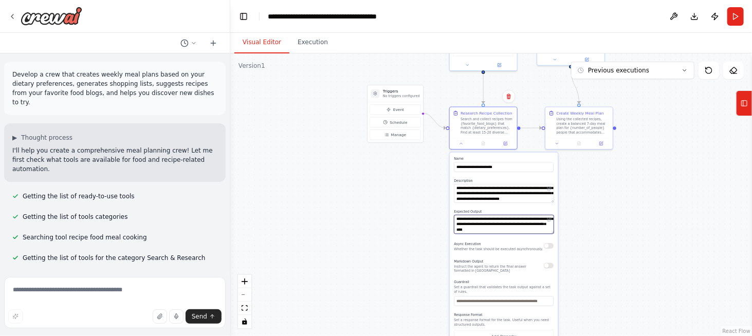
type textarea "**********"
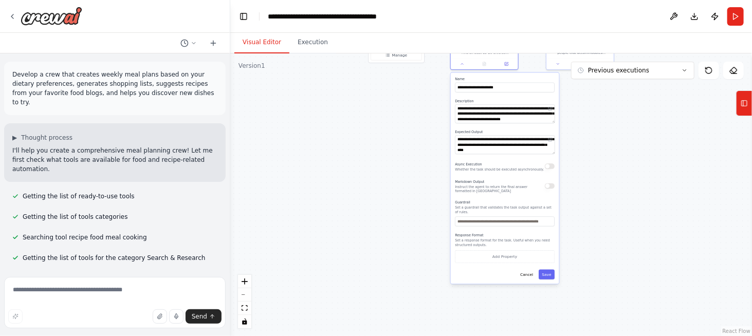
drag, startPoint x: 351, startPoint y: 247, endPoint x: 350, endPoint y: 171, distance: 76.5
click at [350, 171] on div ".deletable-edge-delete-btn { width: 20px; height: 20px; border: 0px solid #ffff…" at bounding box center [490, 194] width 521 height 283
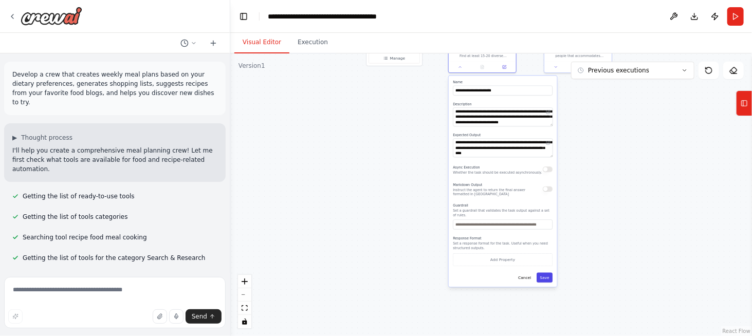
click at [547, 273] on button "Save" at bounding box center [544, 278] width 16 height 10
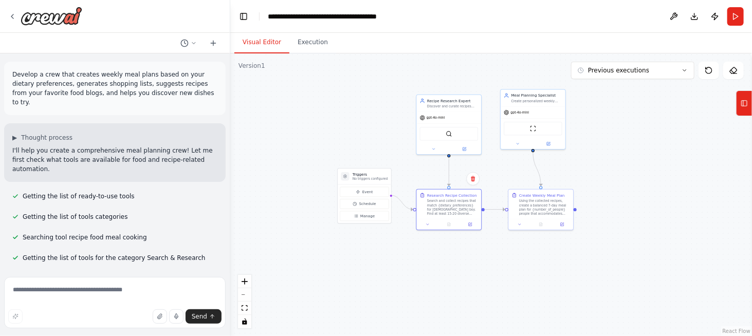
drag, startPoint x: 522, startPoint y: 203, endPoint x: 436, endPoint y: 240, distance: 93.7
click at [436, 240] on div ".deletable-edge-delete-btn { width: 20px; height: 20px; border: 0px solid #ffff…" at bounding box center [490, 194] width 521 height 283
click at [531, 209] on div "Using the collected recipes, create a balanced 7-day meal plan for {number_of_p…" at bounding box center [544, 206] width 51 height 17
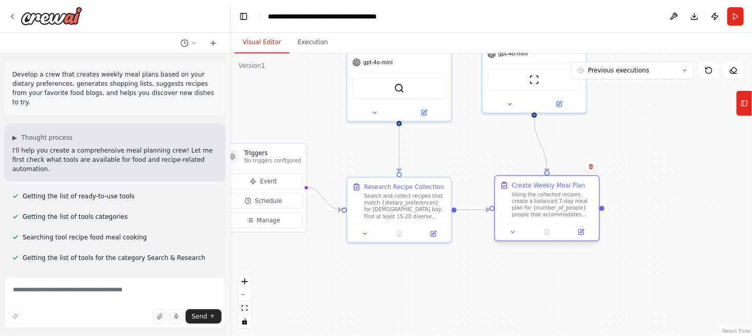
click at [531, 209] on div "Using the collected recipes, create a balanced 7-day meal plan for {number_of_p…" at bounding box center [553, 204] width 82 height 27
click at [511, 238] on div at bounding box center [547, 231] width 104 height 17
click at [514, 234] on icon at bounding box center [512, 232] width 7 height 7
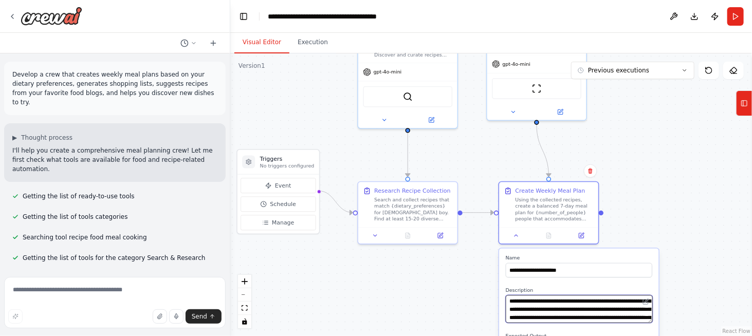
click at [624, 298] on textarea "**********" at bounding box center [578, 309] width 147 height 28
click at [543, 309] on textarea "**********" at bounding box center [578, 309] width 147 height 28
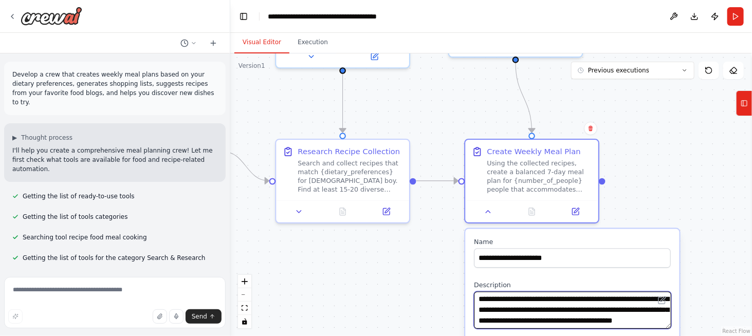
click at [555, 316] on textarea "**********" at bounding box center [572, 311] width 197 height 38
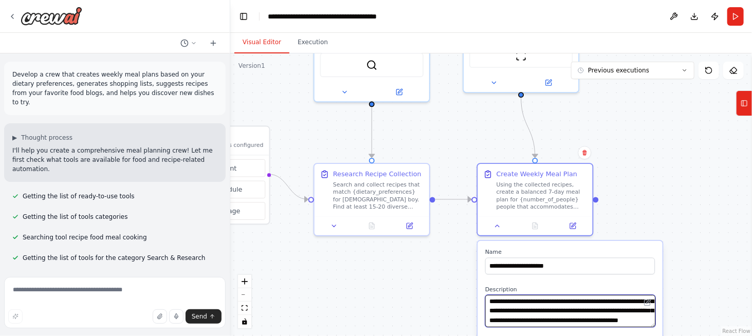
type textarea "**********"
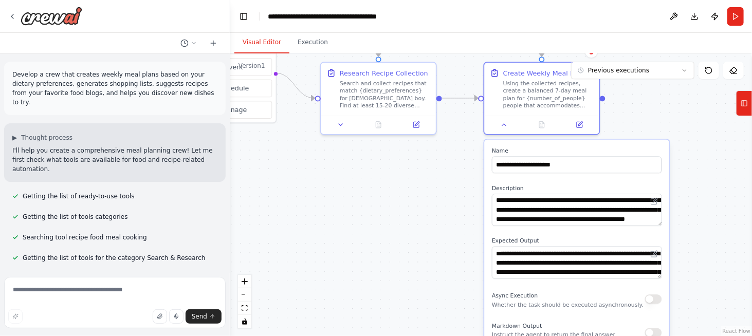
drag, startPoint x: 627, startPoint y: 214, endPoint x: 634, endPoint y: 111, distance: 102.4
click at [634, 111] on div ".deletable-edge-delete-btn { width: 20px; height: 20px; border: 0px solid #ffff…" at bounding box center [490, 194] width 521 height 283
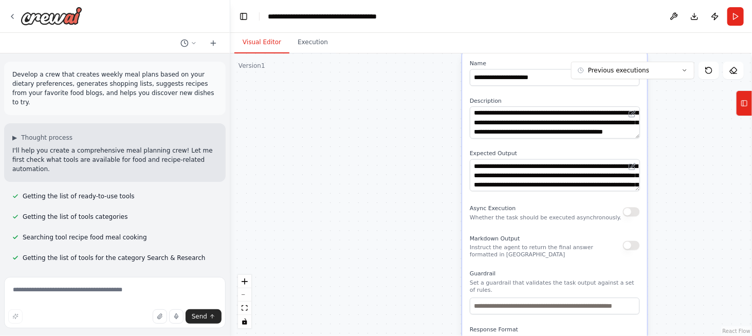
drag, startPoint x: 711, startPoint y: 247, endPoint x: 689, endPoint y: 161, distance: 89.1
click at [689, 161] on div ".deletable-edge-delete-btn { width: 20px; height: 20px; border: 0px solid #ffff…" at bounding box center [490, 194] width 521 height 283
click at [514, 173] on textarea "**********" at bounding box center [555, 175] width 170 height 32
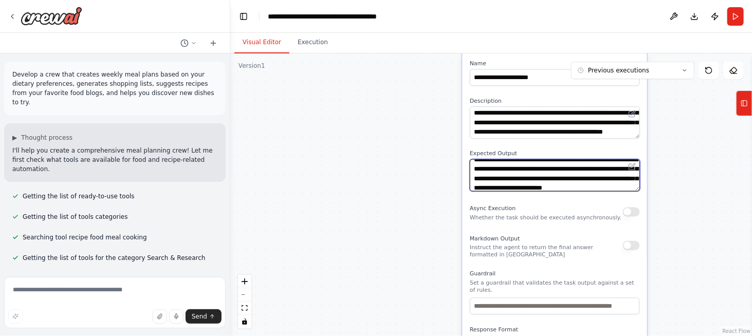
scroll to position [17, 0]
type textarea "**********"
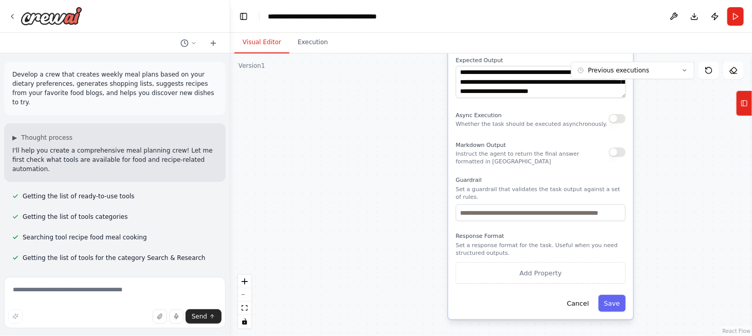
drag, startPoint x: 587, startPoint y: 249, endPoint x: 569, endPoint y: 148, distance: 102.7
click at [569, 148] on div "Markdown Output Instruct the agent to return the final answer formatted in [GEO…" at bounding box center [532, 152] width 153 height 26
click at [609, 295] on button "Save" at bounding box center [611, 303] width 27 height 17
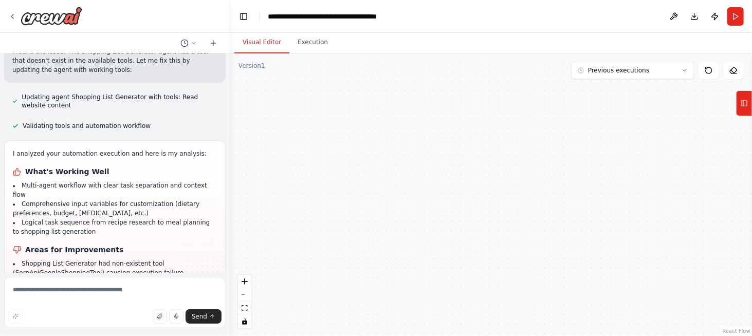
scroll to position [1163, 0]
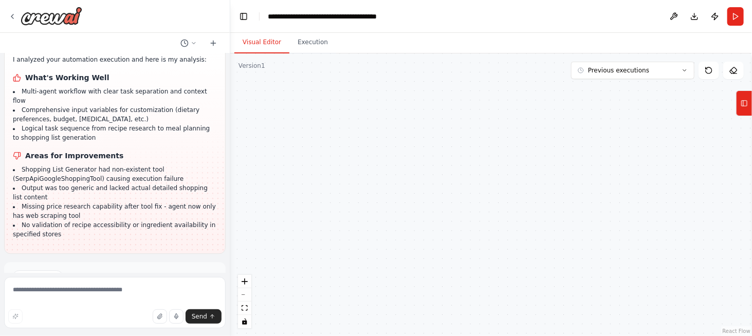
click at [100, 316] on span "Run Automation" at bounding box center [120, 320] width 50 height 8
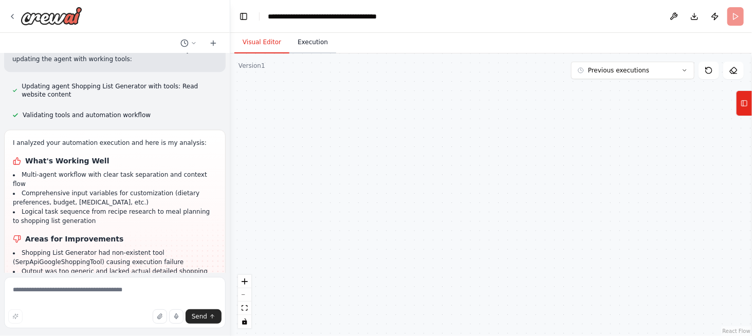
click at [302, 41] on button "Execution" at bounding box center [312, 43] width 47 height 22
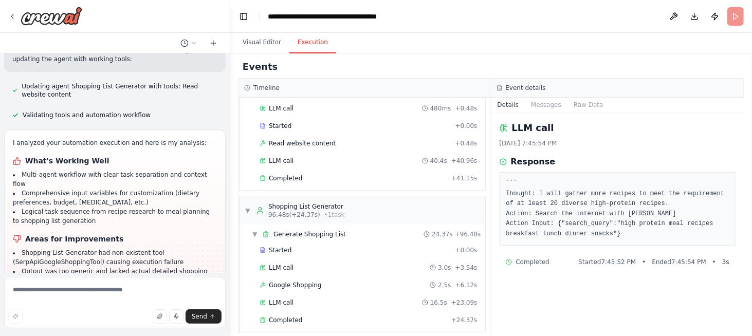
scroll to position [0, 0]
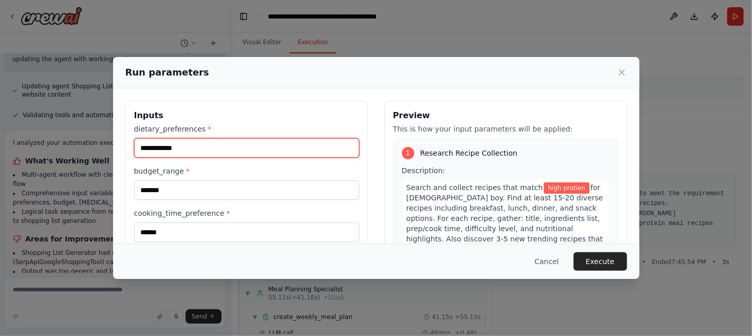
drag, startPoint x: 182, startPoint y: 147, endPoint x: 116, endPoint y: 147, distance: 66.3
click at [116, 147] on div "**********" at bounding box center [376, 238] width 526 height 301
type input "**********"
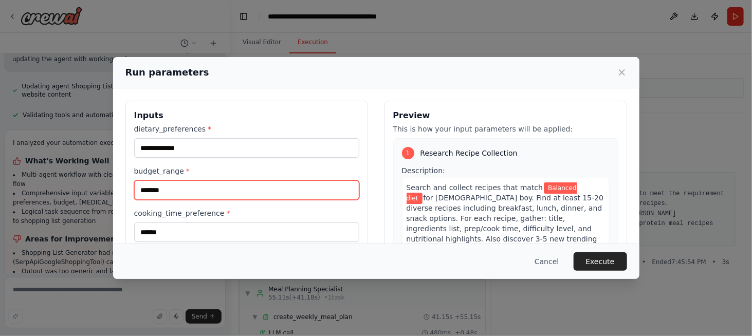
drag, startPoint x: 153, startPoint y: 189, endPoint x: 133, endPoint y: 185, distance: 20.4
click at [133, 185] on div "**********" at bounding box center [246, 239] width 242 height 276
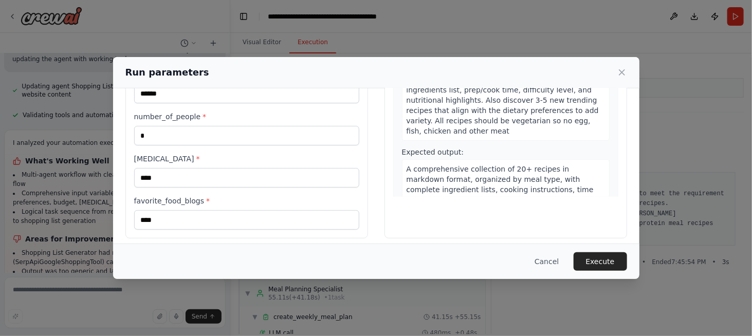
scroll to position [142, 0]
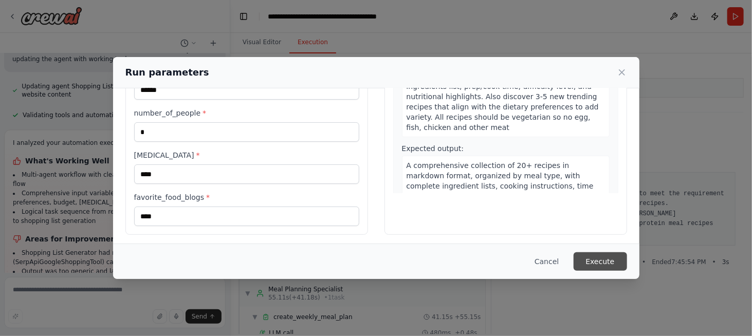
type input "**********"
click at [605, 260] on button "Execute" at bounding box center [599, 261] width 53 height 18
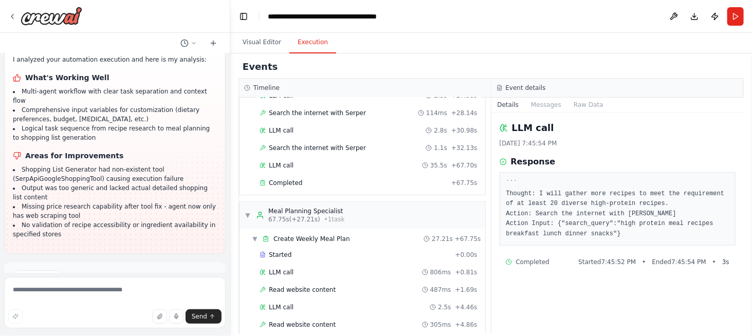
scroll to position [307, 0]
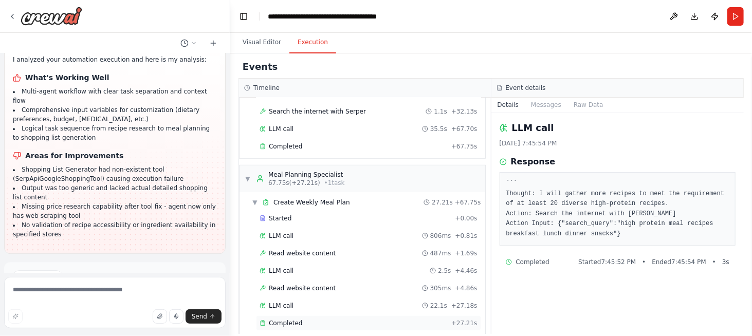
click at [272, 319] on span "Completed" at bounding box center [285, 323] width 33 height 8
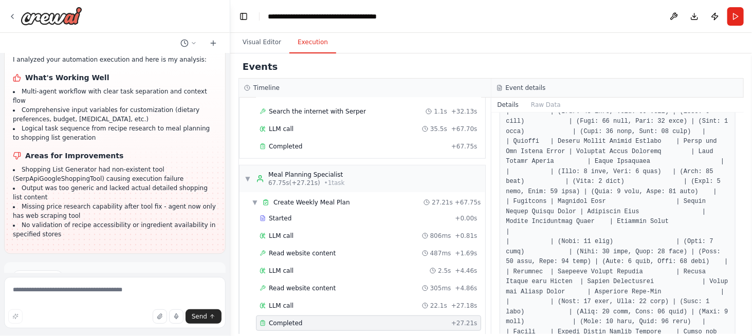
scroll to position [258, 0]
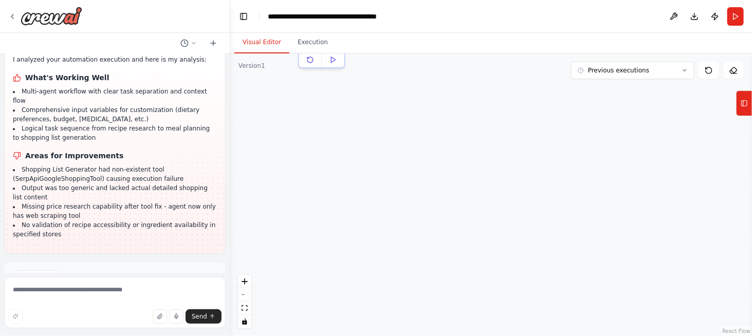
click at [255, 44] on button "Visual Editor" at bounding box center [261, 43] width 55 height 22
click at [400, 111] on div ".deletable-edge-delete-btn { width: 20px; height: 20px; border: 0px solid #ffff…" at bounding box center [490, 194] width 521 height 283
drag, startPoint x: 400, startPoint y: 111, endPoint x: 440, endPoint y: 302, distance: 194.4
click at [440, 302] on div ".deletable-edge-delete-btn { width: 20px; height: 20px; border: 0px solid #ffff…" at bounding box center [490, 194] width 521 height 283
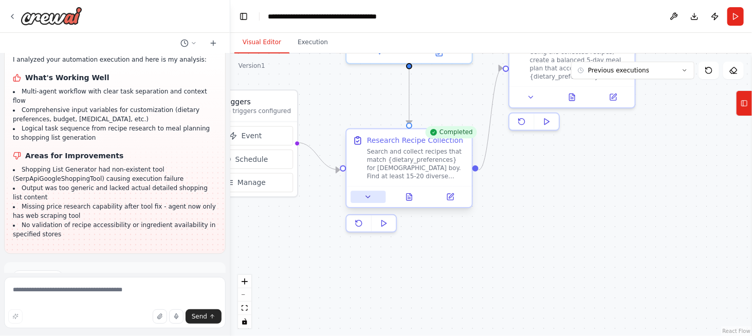
click at [367, 199] on icon at bounding box center [368, 197] width 8 height 8
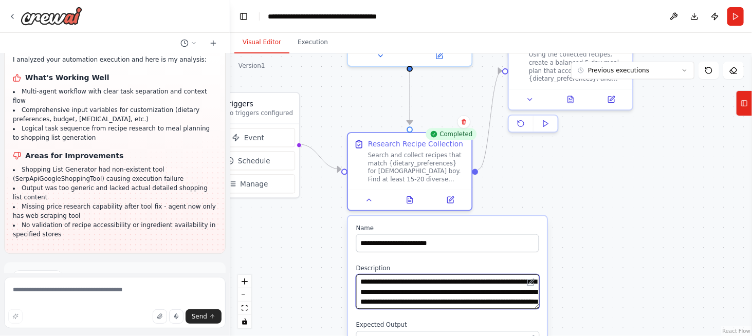
click at [418, 278] on textarea "**********" at bounding box center [447, 291] width 183 height 35
click at [403, 299] on textarea "**********" at bounding box center [447, 291] width 183 height 35
click at [377, 292] on textarea "**********" at bounding box center [447, 291] width 183 height 35
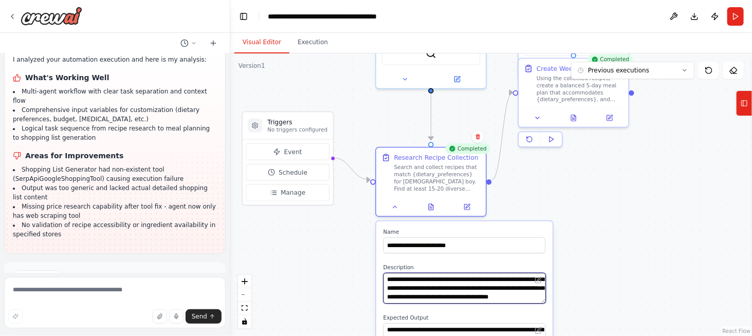
type textarea "**********"
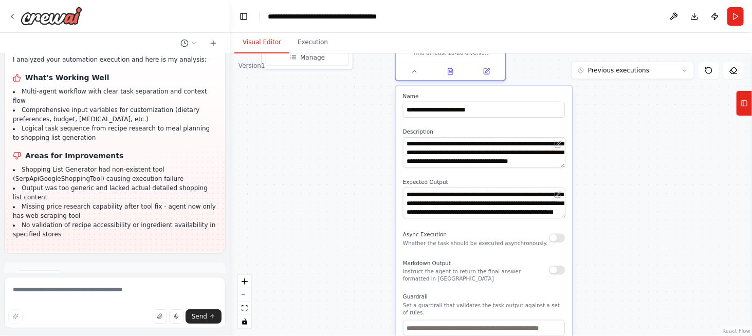
drag, startPoint x: 560, startPoint y: 278, endPoint x: 579, endPoint y: 141, distance: 138.5
click at [579, 141] on div ".deletable-edge-delete-btn { width: 20px; height: 20px; border: 0px solid #ffff…" at bounding box center [490, 194] width 521 height 283
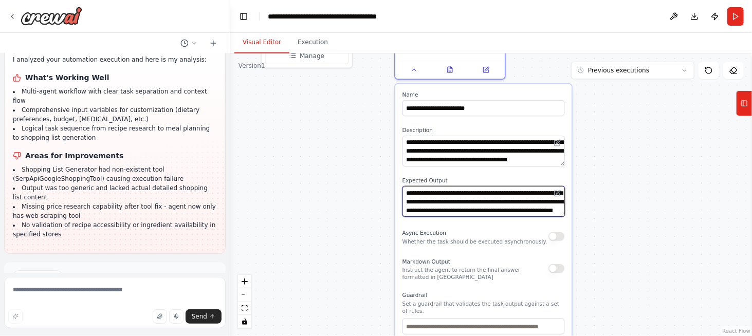
click at [445, 190] on textarea "**********" at bounding box center [483, 201] width 162 height 31
type textarea "**********"
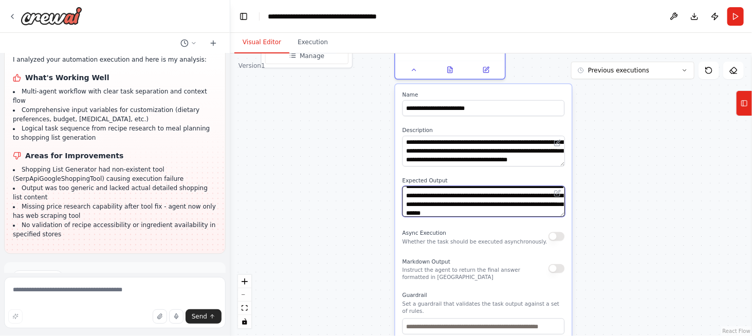
scroll to position [18, 0]
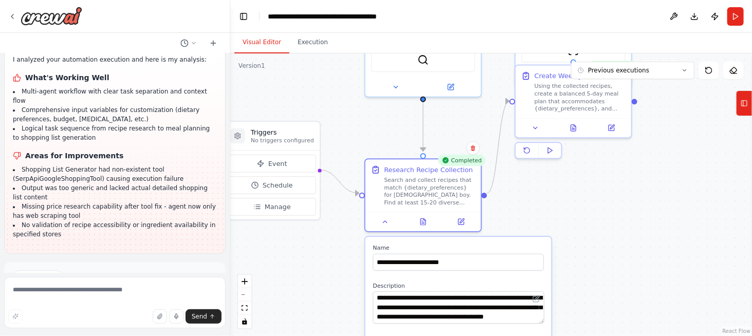
drag, startPoint x: 624, startPoint y: 176, endPoint x: 606, endPoint y: 334, distance: 159.2
click at [606, 334] on div ".deletable-edge-delete-btn { width: 20px; height: 20px; border: 0px solid #ffff…" at bounding box center [490, 194] width 521 height 283
click at [539, 128] on button at bounding box center [535, 126] width 32 height 11
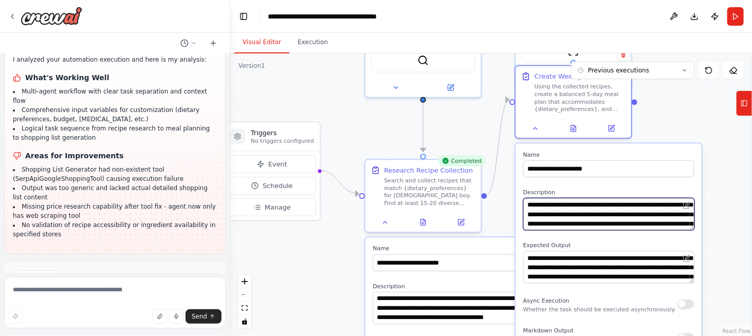
click at [584, 203] on textarea "**********" at bounding box center [608, 214] width 171 height 32
type textarea "**********"
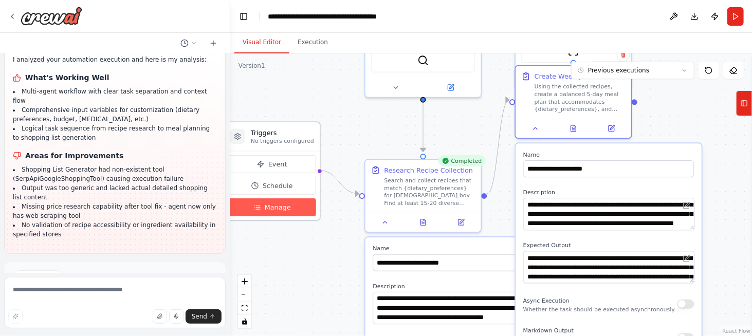
click at [270, 210] on span "Manage" at bounding box center [278, 206] width 26 height 9
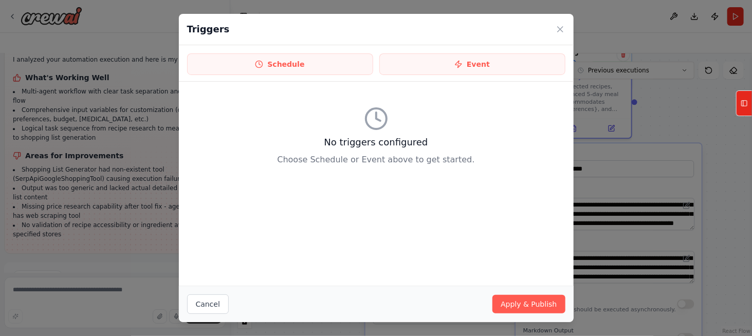
click at [315, 52] on div "Schedule Event" at bounding box center [376, 63] width 395 height 36
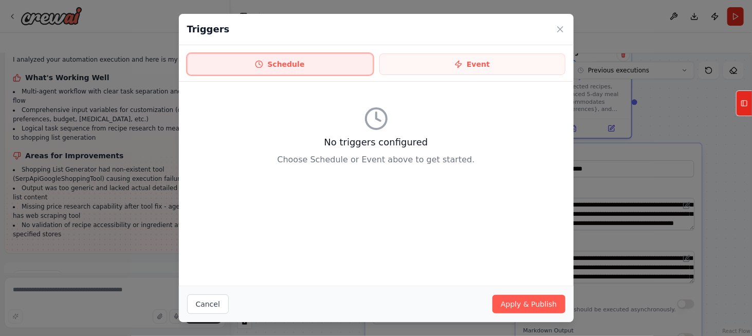
click at [331, 58] on button "Schedule" at bounding box center [280, 64] width 186 height 22
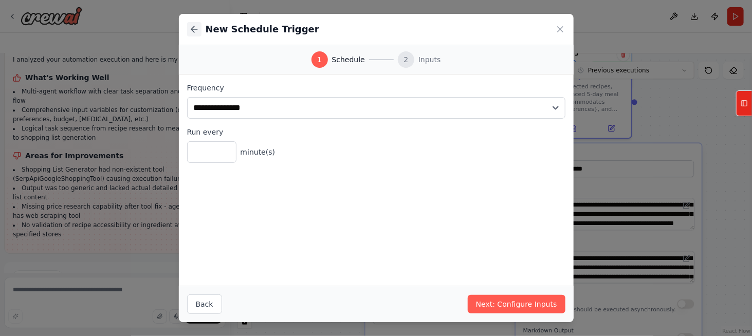
click at [192, 29] on icon at bounding box center [194, 29] width 6 height 0
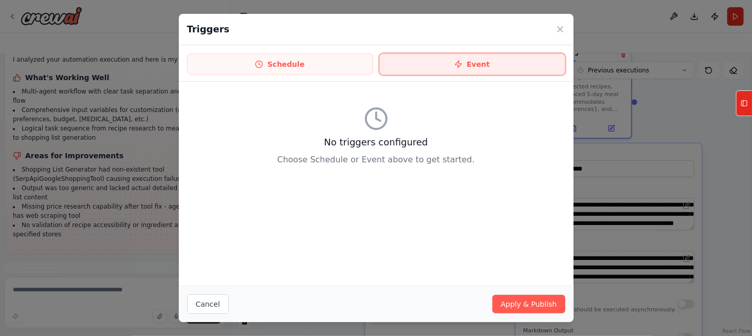
click at [453, 61] on button "Event" at bounding box center [472, 64] width 186 height 22
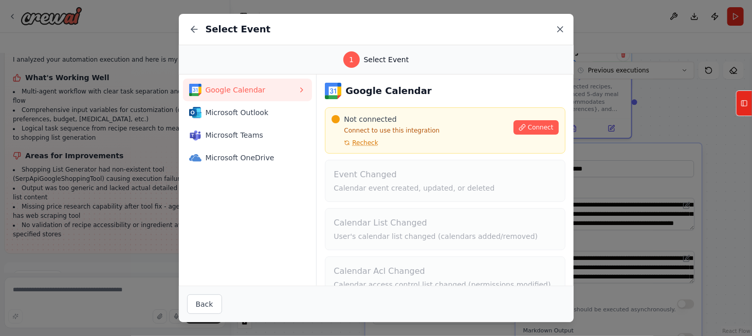
click at [559, 31] on icon at bounding box center [560, 29] width 10 height 10
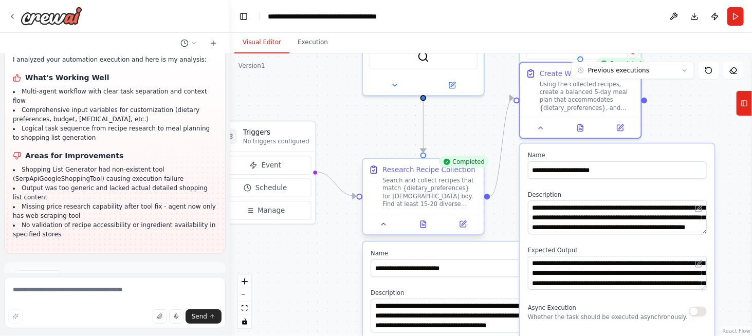
click at [465, 217] on div at bounding box center [423, 224] width 121 height 20
click at [465, 226] on icon at bounding box center [463, 224] width 6 height 6
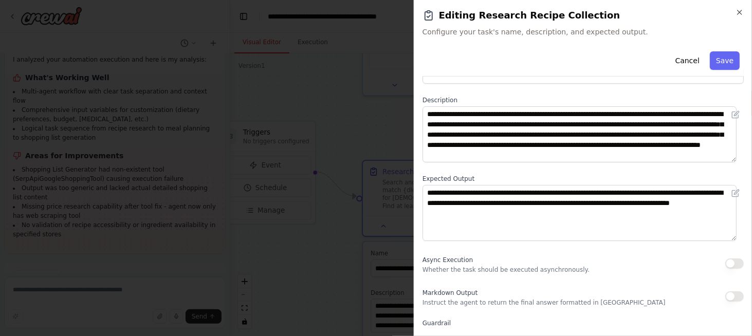
scroll to position [43, 0]
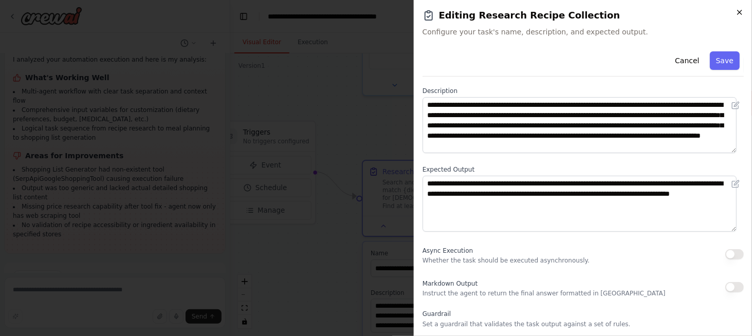
click at [741, 12] on icon "button" at bounding box center [739, 12] width 8 height 8
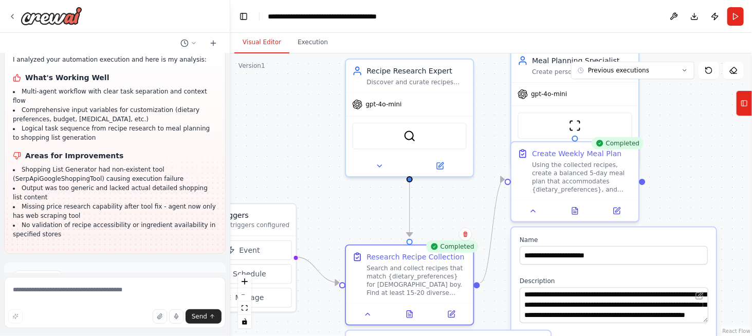
drag, startPoint x: 446, startPoint y: 124, endPoint x: 432, endPoint y: 211, distance: 87.9
click at [432, 211] on div ".deletable-edge-delete-btn { width: 20px; height: 20px; border: 0px solid #ffff…" at bounding box center [490, 194] width 521 height 283
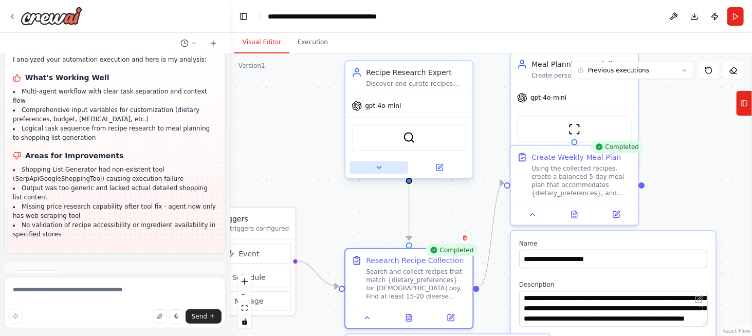
click at [384, 170] on button at bounding box center [378, 167] width 59 height 12
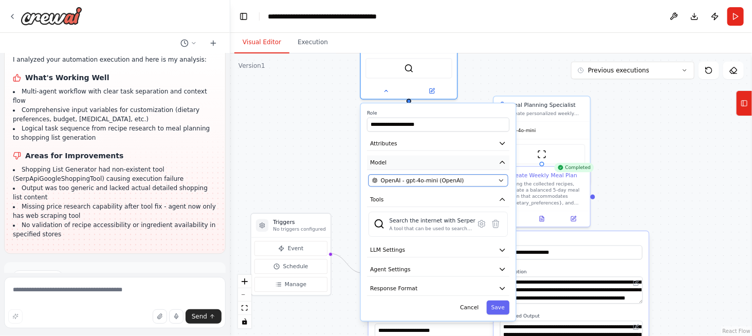
drag, startPoint x: 448, startPoint y: 267, endPoint x: 440, endPoint y: 160, distance: 107.2
click at [440, 160] on div "**********" at bounding box center [438, 211] width 155 height 217
click at [411, 248] on button "LLM Settings" at bounding box center [438, 250] width 142 height 14
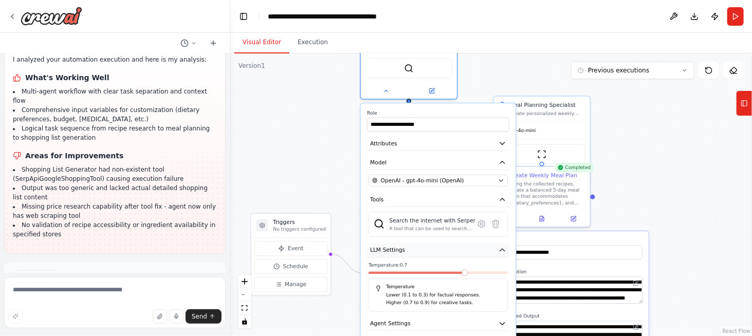
click at [411, 248] on button "LLM Settings" at bounding box center [438, 250] width 142 height 14
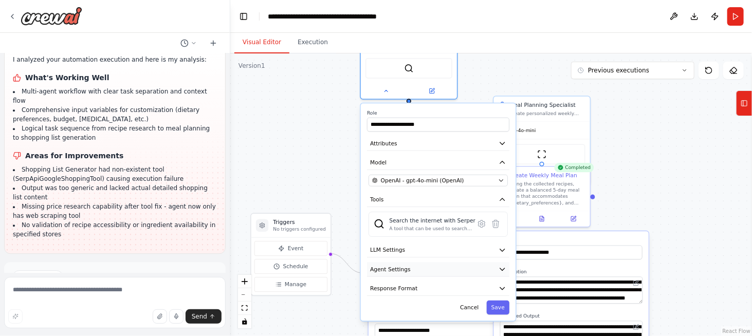
click at [404, 273] on button "Agent Settings" at bounding box center [438, 269] width 142 height 14
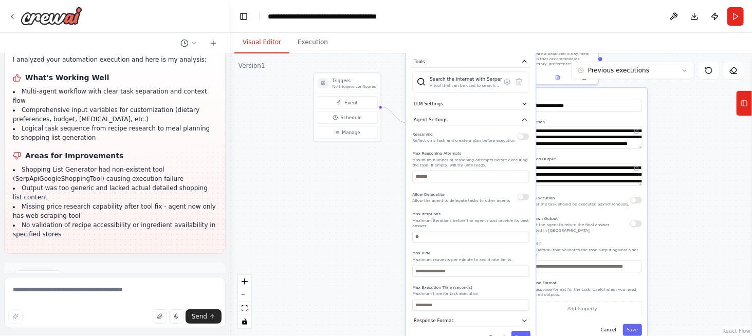
drag, startPoint x: 364, startPoint y: 222, endPoint x: 402, endPoint y: 71, distance: 156.2
click at [402, 71] on div ".deletable-edge-delete-btn { width: 20px; height: 20px; border: 0px solid #ffff…" at bounding box center [490, 194] width 521 height 283
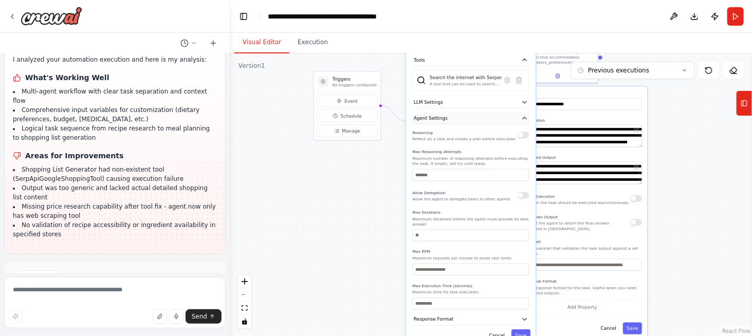
click at [494, 114] on button "Agent Settings" at bounding box center [470, 119] width 119 height 12
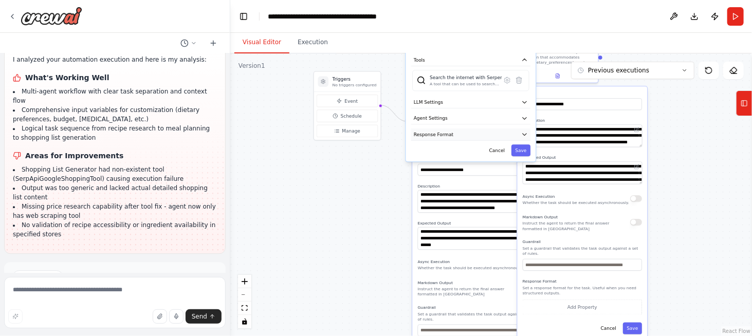
click at [467, 132] on button "Response Format" at bounding box center [470, 134] width 119 height 12
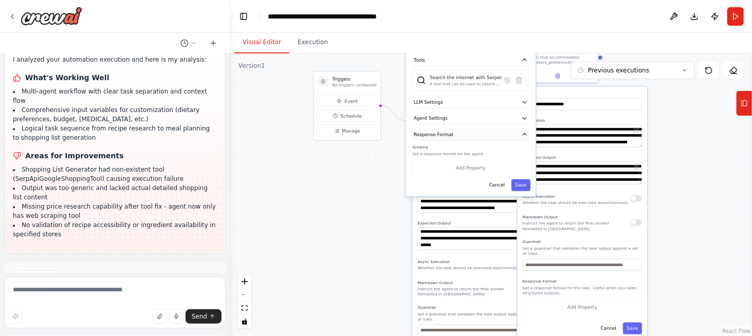
click at [467, 132] on button "Response Format" at bounding box center [470, 134] width 119 height 12
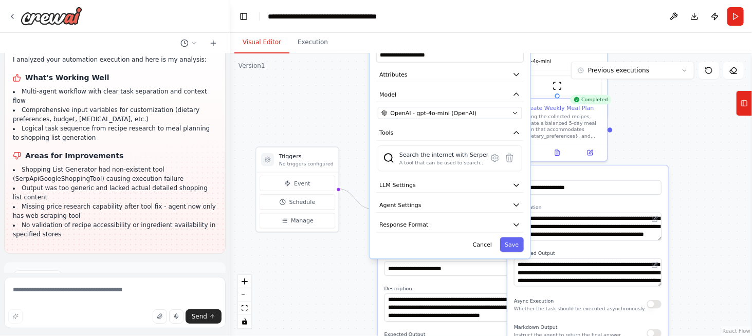
drag, startPoint x: 381, startPoint y: 74, endPoint x: 360, endPoint y: 164, distance: 92.5
click at [360, 164] on div ".deletable-edge-delete-btn { width: 20px; height: 20px; border: 0px solid #ffff…" at bounding box center [490, 194] width 521 height 283
click at [248, 284] on button "zoom in" at bounding box center [244, 281] width 13 height 13
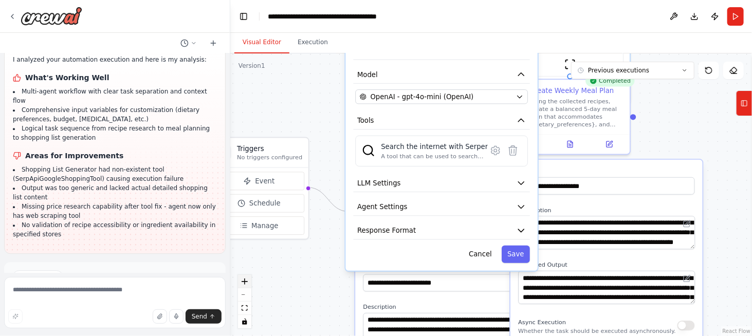
click at [248, 284] on button "zoom in" at bounding box center [244, 281] width 13 height 13
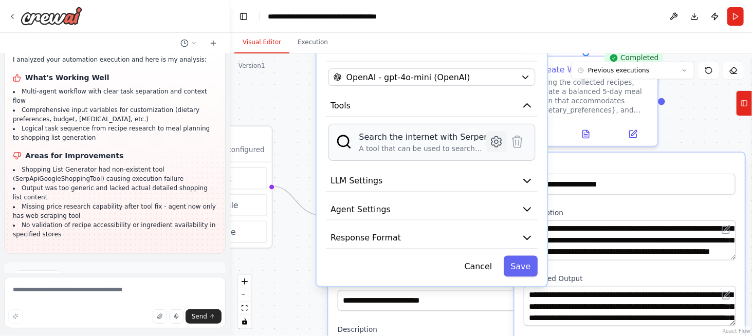
click at [497, 140] on icon at bounding box center [496, 142] width 4 height 4
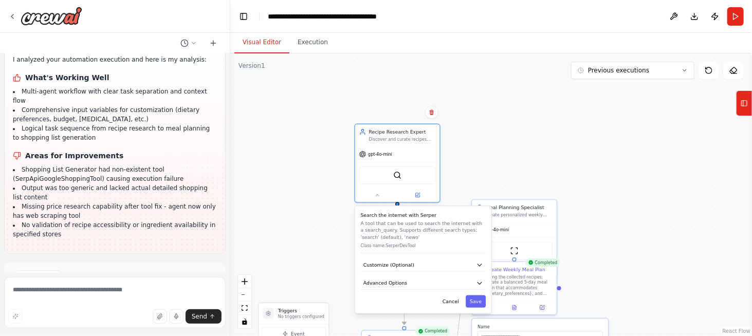
drag, startPoint x: 329, startPoint y: 97, endPoint x: 326, endPoint y: 258, distance: 161.3
click at [326, 258] on div ".deletable-edge-delete-btn { width: 20px; height: 20px; border: 0px solid #ffff…" at bounding box center [490, 194] width 521 height 283
click at [426, 264] on button "Customize (Optional)" at bounding box center [423, 265] width 125 height 13
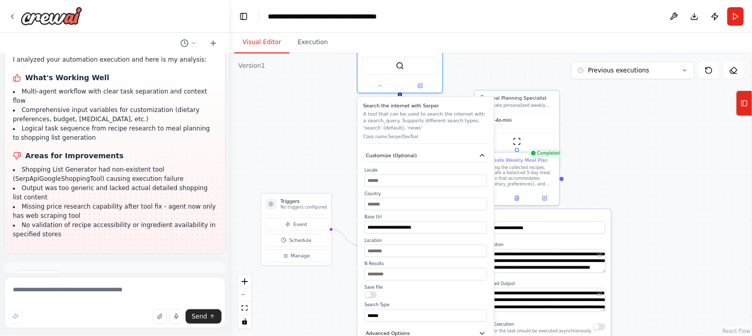
drag, startPoint x: 298, startPoint y: 222, endPoint x: 300, endPoint y: 109, distance: 113.0
click at [300, 109] on div ".deletable-edge-delete-btn { width: 20px; height: 20px; border: 0px solid #ffff…" at bounding box center [490, 194] width 521 height 283
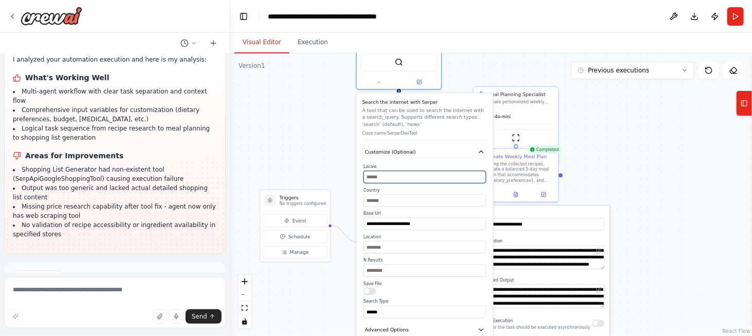
click at [395, 180] on input "text" at bounding box center [424, 177] width 122 height 12
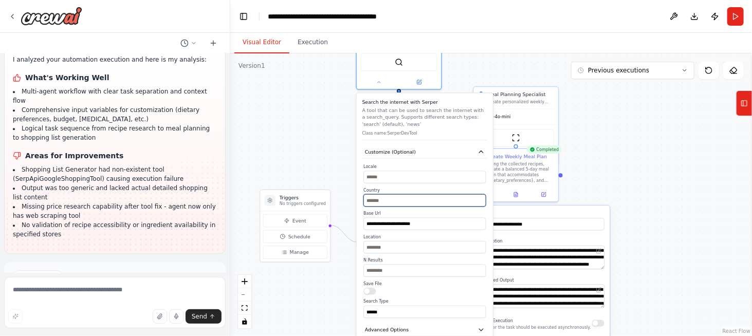
click at [388, 201] on input "text" at bounding box center [424, 200] width 122 height 12
type input "*****"
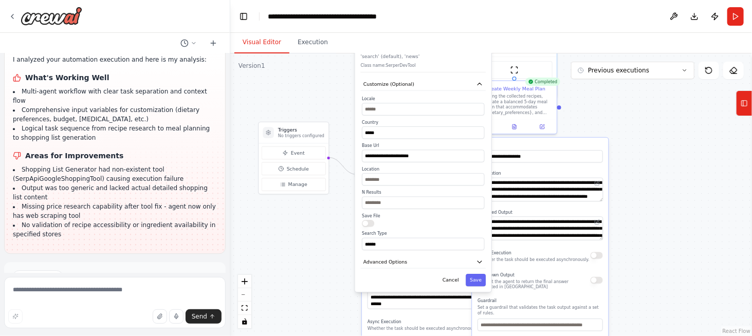
drag, startPoint x: 322, startPoint y: 183, endPoint x: 374, endPoint y: 201, distance: 55.4
click at [322, 121] on div ".deletable-edge-delete-btn { width: 20px; height: 20px; border: 0px solid #ffff…" at bounding box center [490, 194] width 521 height 283
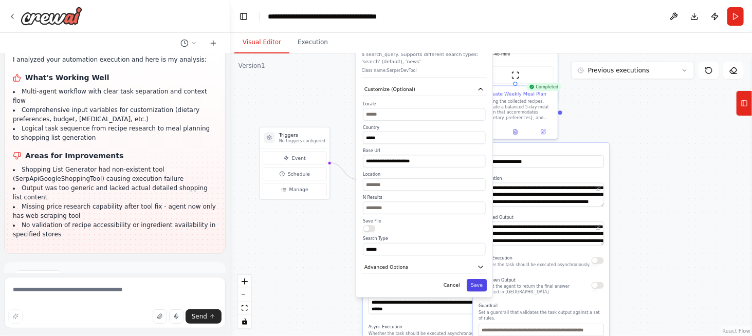
click at [476, 279] on button "Save" at bounding box center [476, 285] width 20 height 12
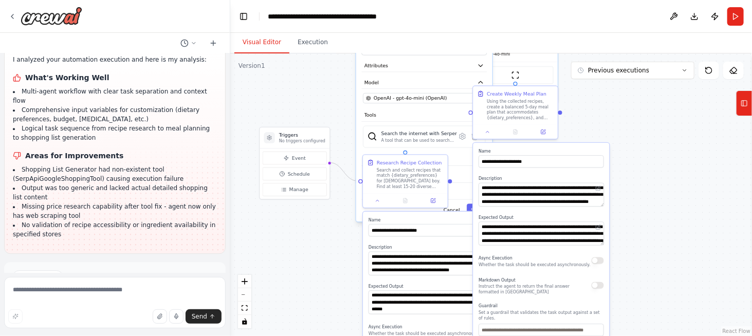
click at [325, 113] on div ".deletable-edge-delete-btn { width: 20px; height: 20px; border: 0px solid #ffff…" at bounding box center [490, 194] width 521 height 283
click at [384, 203] on button at bounding box center [378, 199] width 24 height 8
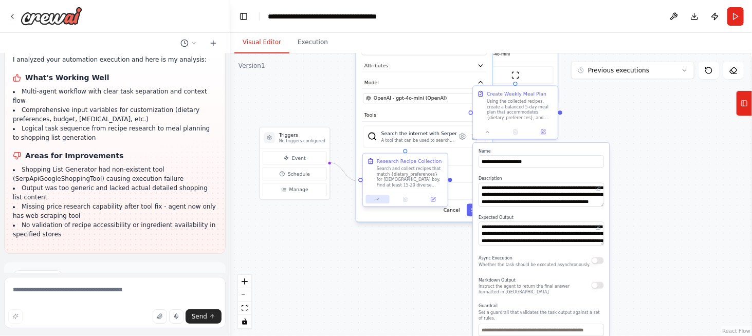
click at [381, 200] on button at bounding box center [378, 199] width 24 height 8
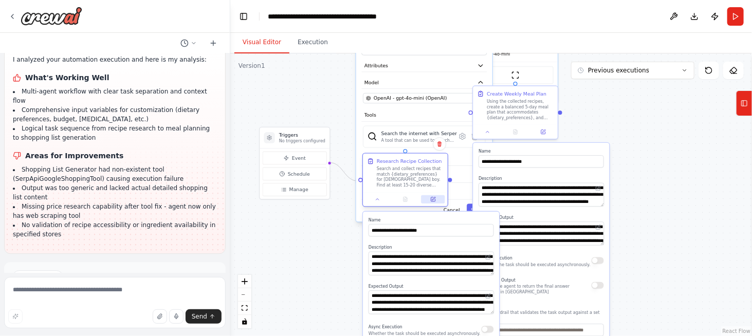
click at [433, 199] on icon at bounding box center [433, 198] width 3 height 3
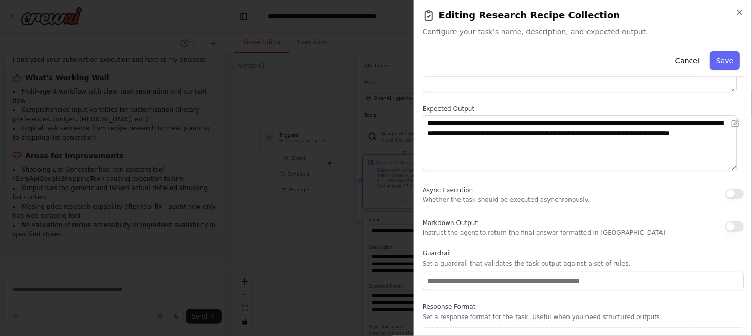
scroll to position [126, 0]
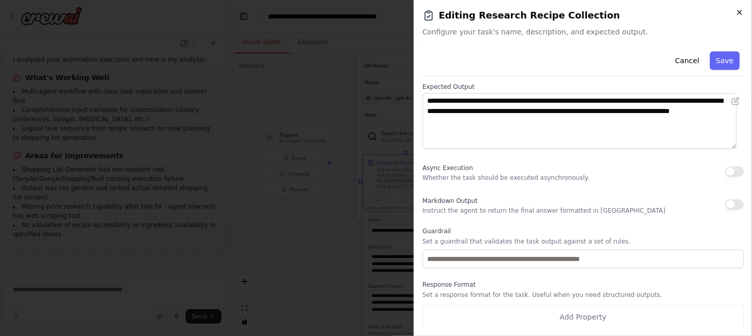
click at [737, 15] on icon "button" at bounding box center [739, 12] width 8 height 8
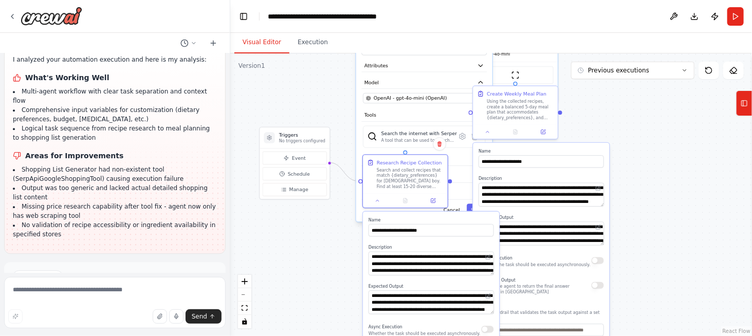
click at [323, 87] on div ".deletable-edge-delete-btn { width: 20px; height: 20px; border: 0px solid #ffff…" at bounding box center [490, 194] width 521 height 283
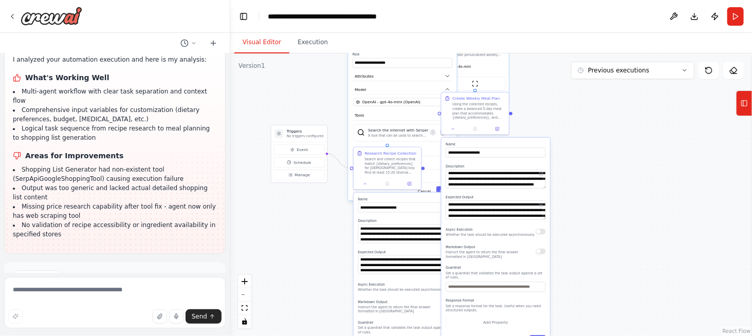
drag, startPoint x: 376, startPoint y: 79, endPoint x: 323, endPoint y: 106, distance: 59.5
click at [314, 97] on div ".deletable-edge-delete-btn { width: 20px; height: 20px; border: 0px solid #ffff…" at bounding box center [490, 194] width 521 height 283
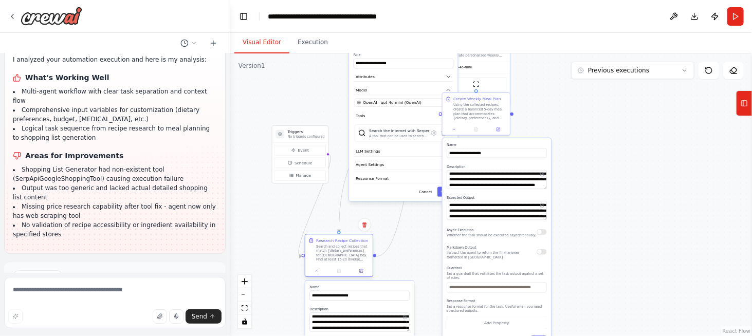
drag, startPoint x: 373, startPoint y: 169, endPoint x: 317, endPoint y: 257, distance: 104.6
click at [317, 257] on div "Search and collect recipes that match {dietary_preferences} for [DEMOGRAPHIC_DA…" at bounding box center [342, 253] width 53 height 17
click at [440, 192] on button "Save" at bounding box center [445, 191] width 16 height 10
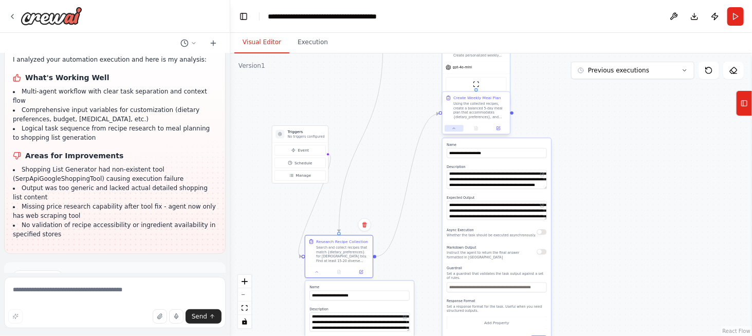
click at [454, 129] on icon at bounding box center [454, 128] width 5 height 5
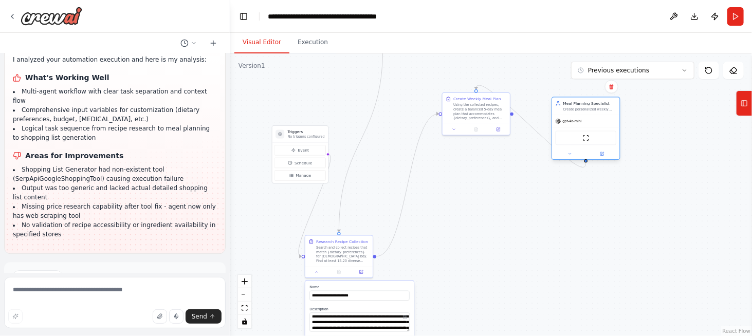
drag, startPoint x: 467, startPoint y: 74, endPoint x: 581, endPoint y: 129, distance: 126.1
click at [581, 129] on div "ScrapeWebsiteTool" at bounding box center [585, 137] width 67 height 21
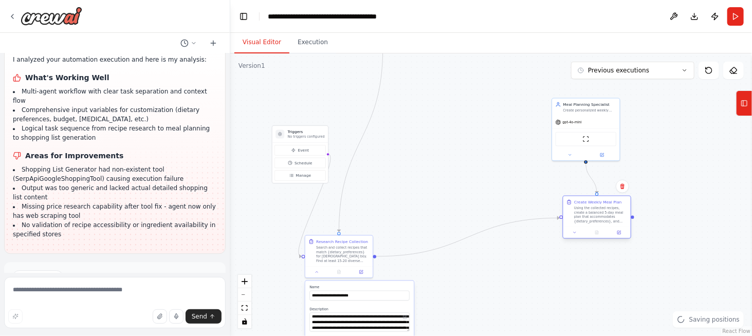
drag, startPoint x: 489, startPoint y: 102, endPoint x: 615, endPoint y: 220, distance: 173.0
click at [615, 220] on div "Using the collected recipes, create a balanced 5-day meal plan that accommodate…" at bounding box center [600, 214] width 53 height 17
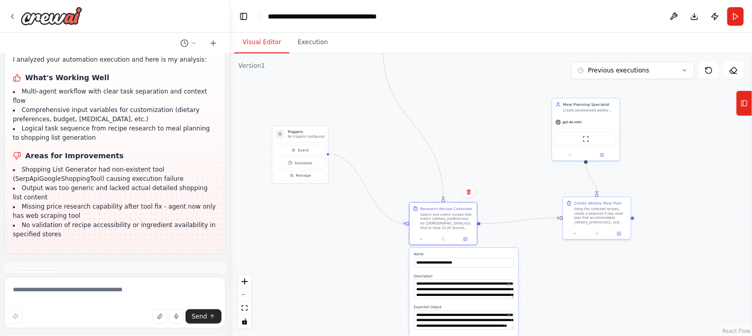
drag, startPoint x: 351, startPoint y: 242, endPoint x: 458, endPoint y: 195, distance: 116.6
click at [458, 195] on div ".deletable-edge-delete-btn { width: 20px; height: 20px; border: 0px solid #ffff…" at bounding box center [490, 194] width 521 height 283
click at [420, 238] on icon at bounding box center [421, 238] width 5 height 5
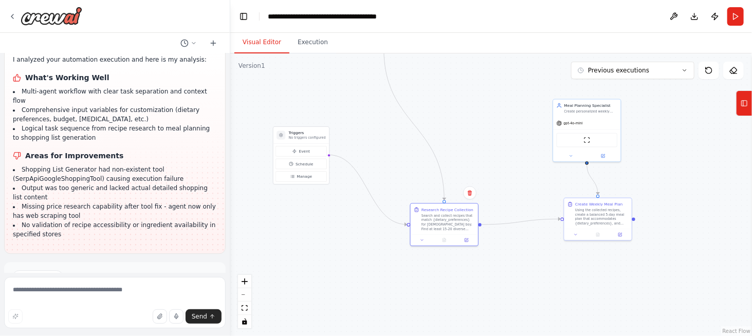
drag, startPoint x: 426, startPoint y: 173, endPoint x: 365, endPoint y: 122, distance: 79.2
click at [365, 122] on div ".deletable-edge-delete-btn { width: 20px; height: 20px; border: 0px solid #ffff…" at bounding box center [490, 194] width 521 height 283
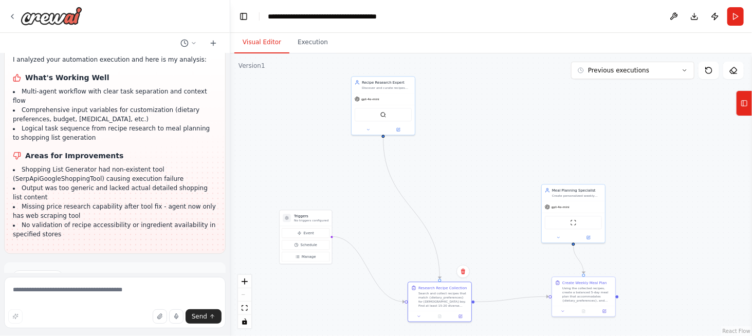
drag, startPoint x: 364, startPoint y: 95, endPoint x: 364, endPoint y: 183, distance: 88.9
click at [364, 183] on div ".deletable-edge-delete-btn { width: 20px; height: 20px; border: 0px solid #ffff…" at bounding box center [490, 194] width 521 height 283
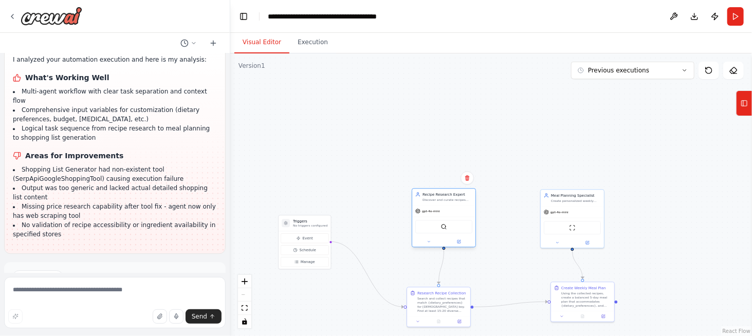
drag, startPoint x: 382, startPoint y: 91, endPoint x: 445, endPoint y: 221, distance: 144.3
click at [445, 221] on div "Recipe Research Expert Discover and curate recipes from {favorite_food_blogs} a…" at bounding box center [443, 217] width 64 height 59
click at [245, 282] on icon "zoom in" at bounding box center [244, 281] width 6 height 6
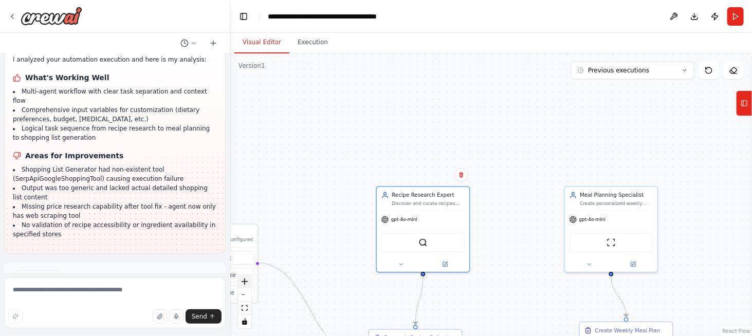
click at [245, 282] on icon "zoom in" at bounding box center [244, 281] width 6 height 6
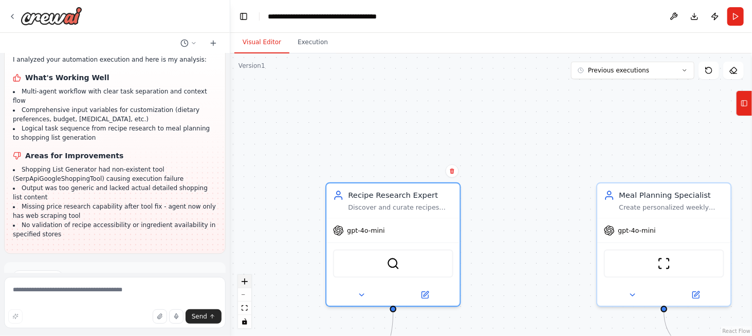
click at [245, 282] on icon "zoom in" at bounding box center [244, 281] width 6 height 6
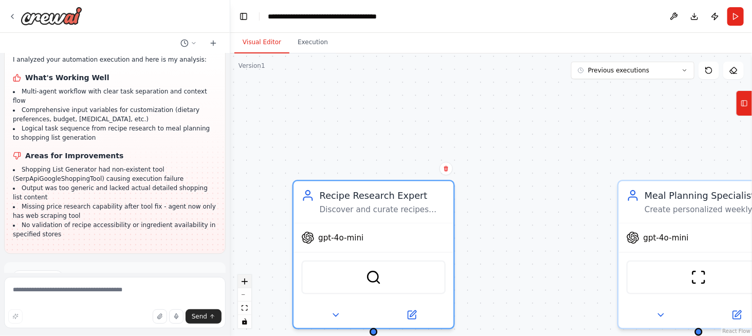
click at [245, 282] on icon "zoom in" at bounding box center [244, 281] width 6 height 6
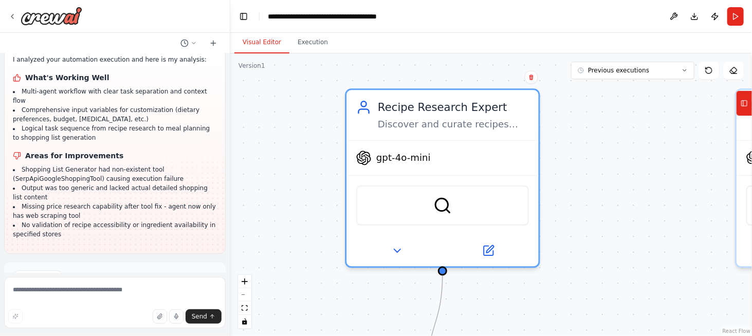
drag, startPoint x: 387, startPoint y: 155, endPoint x: 479, endPoint y: 69, distance: 126.1
click at [479, 69] on div ".deletable-edge-delete-btn { width: 20px; height: 20px; border: 0px solid #ffff…" at bounding box center [490, 194] width 521 height 283
click at [440, 203] on img at bounding box center [442, 205] width 18 height 18
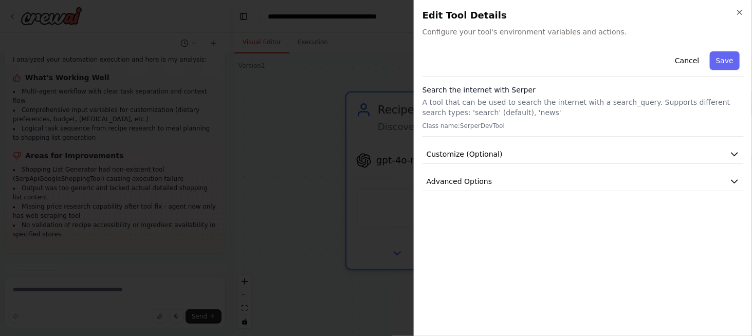
click at [745, 6] on div "Close Edit Tool Details Configure your tool's environment variables and actions…" at bounding box center [583, 168] width 338 height 336
click at [741, 13] on icon "button" at bounding box center [739, 12] width 8 height 8
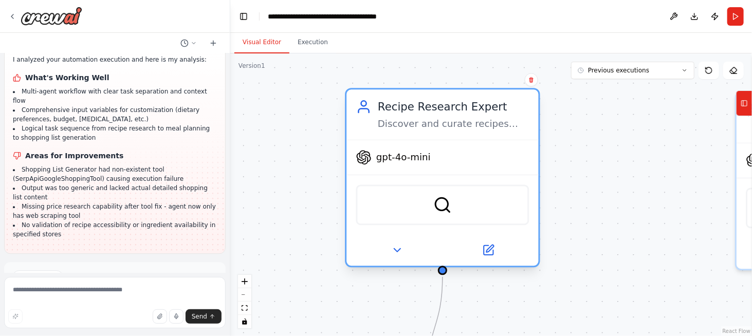
click at [411, 156] on span "gpt-4o-mini" at bounding box center [403, 157] width 54 height 12
click at [368, 160] on icon at bounding box center [364, 157] width 14 height 14
click at [488, 253] on icon at bounding box center [487, 250] width 9 height 9
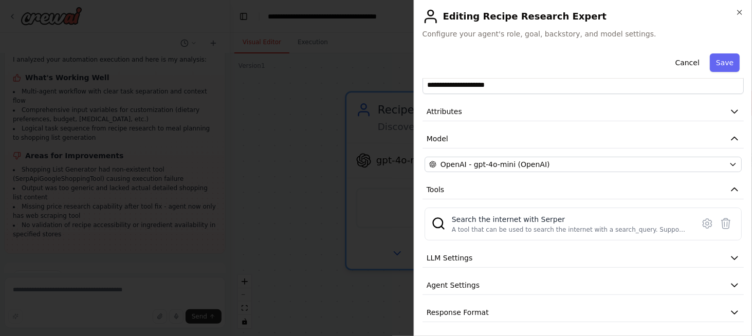
scroll to position [0, 0]
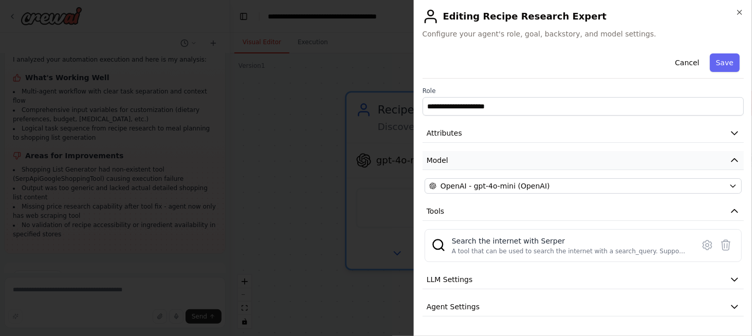
click at [491, 157] on button "Model" at bounding box center [582, 160] width 321 height 19
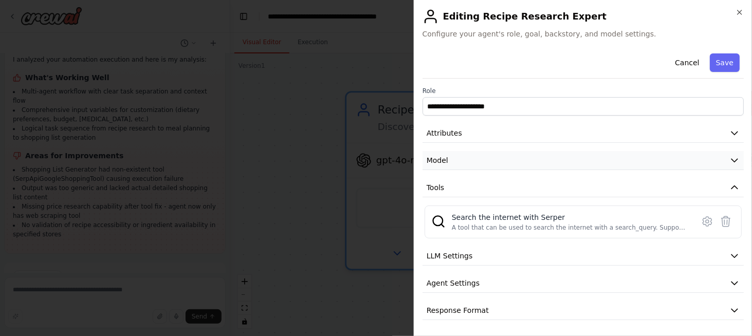
click at [491, 157] on button "Model" at bounding box center [582, 160] width 321 height 19
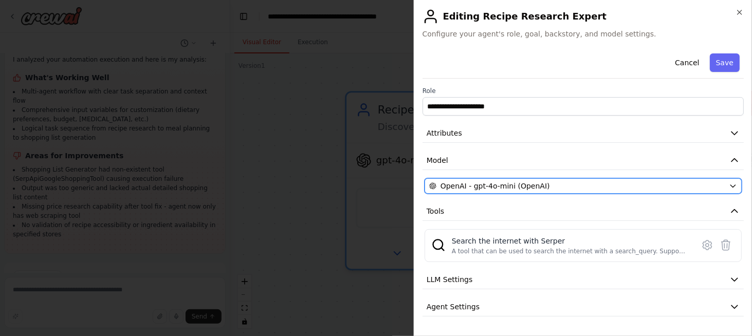
click at [479, 191] on button "OpenAI - gpt-4o-mini (OpenAI)" at bounding box center [582, 185] width 317 height 15
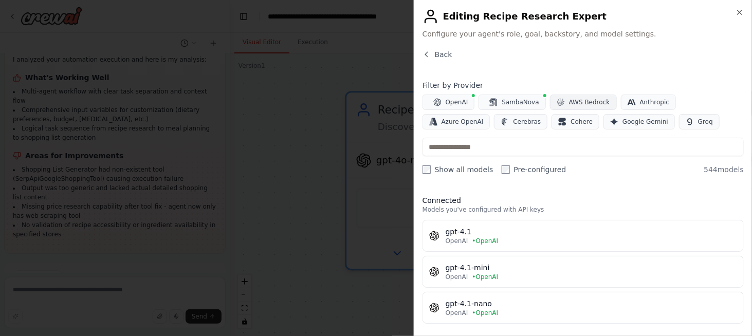
click at [569, 100] on span "AWS Bedrock" at bounding box center [589, 102] width 41 height 8
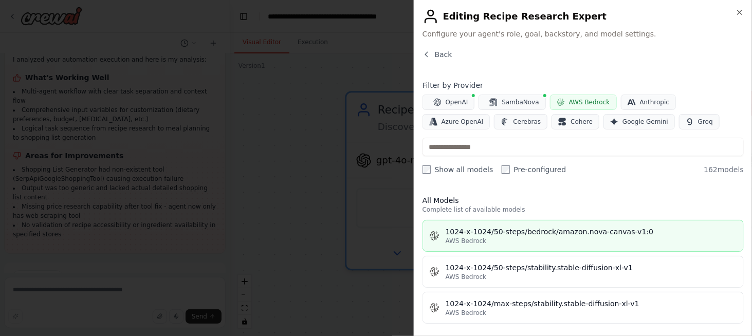
click at [468, 230] on div "1024-x-1024/50-steps/bedrock/amazon.nova-canvas-v1:0" at bounding box center [590, 232] width 291 height 10
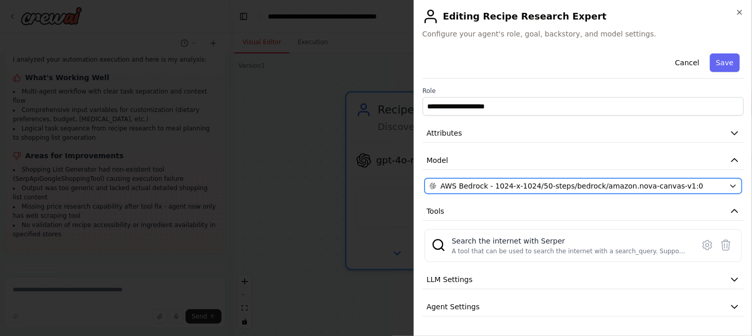
click at [542, 183] on span "AWS Bedrock - 1024-x-1024/50-steps/bedrock/amazon.nova-canvas-v1:0" at bounding box center [571, 186] width 263 height 10
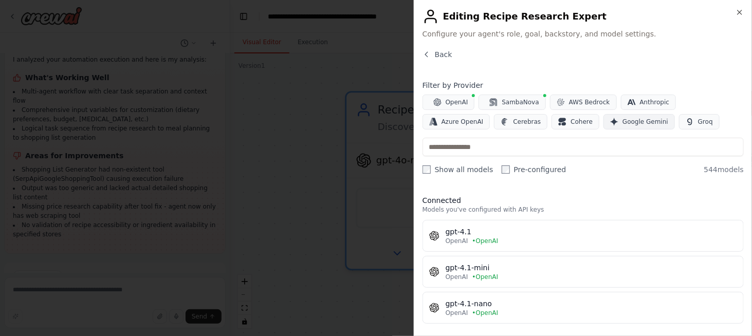
click at [622, 119] on span "Google Gemini" at bounding box center [645, 122] width 46 height 8
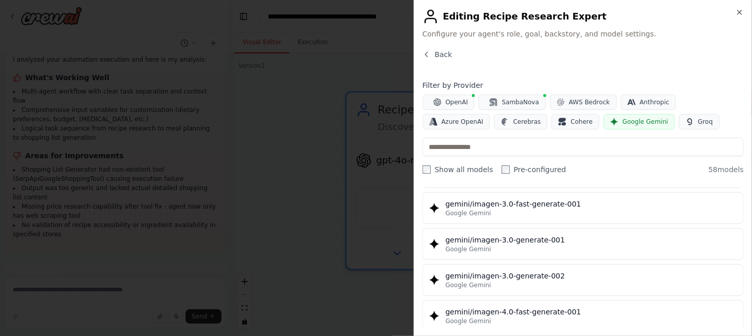
scroll to position [1955, 0]
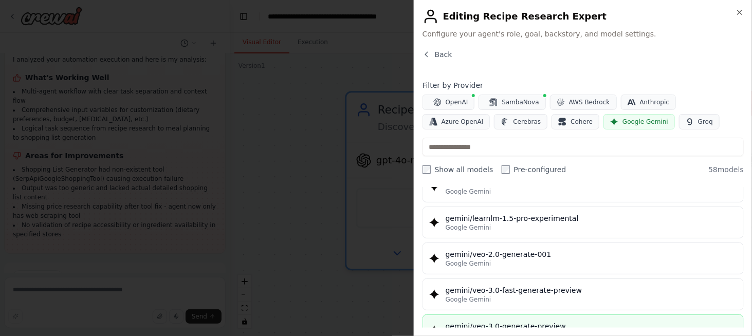
click at [516, 321] on div "gemini/veo-3.0-generate-preview" at bounding box center [590, 326] width 291 height 10
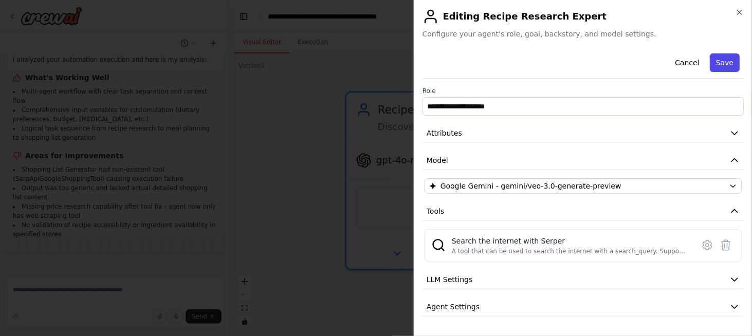
click at [720, 59] on button "Save" at bounding box center [724, 62] width 30 height 18
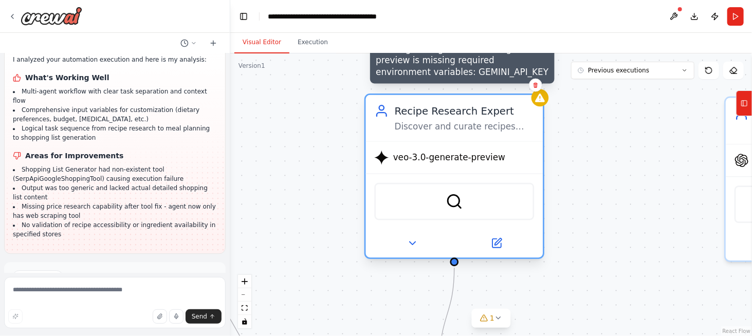
click at [539, 105] on div at bounding box center [539, 97] width 17 height 17
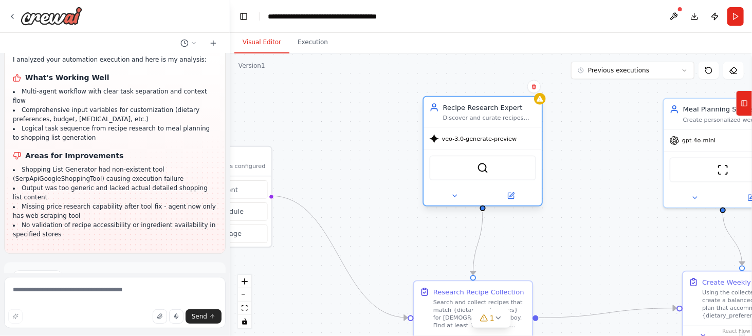
click at [485, 139] on span "veo-3.0-generate-preview" at bounding box center [479, 139] width 75 height 8
click at [475, 172] on div "SerperDevTool" at bounding box center [482, 168] width 106 height 25
click at [480, 170] on img at bounding box center [482, 167] width 11 height 11
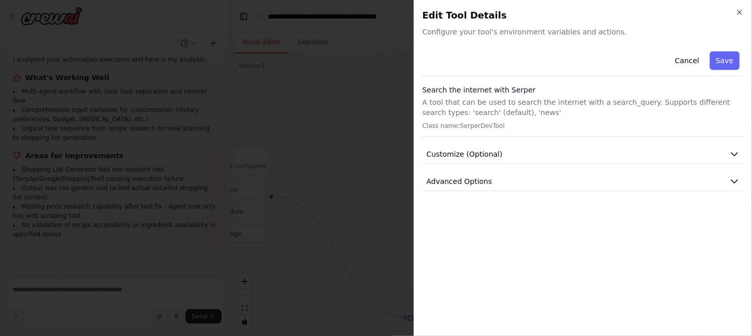
click at [735, 8] on h2 "Edit Tool Details" at bounding box center [582, 15] width 321 height 14
click at [738, 9] on icon "button" at bounding box center [739, 12] width 8 height 8
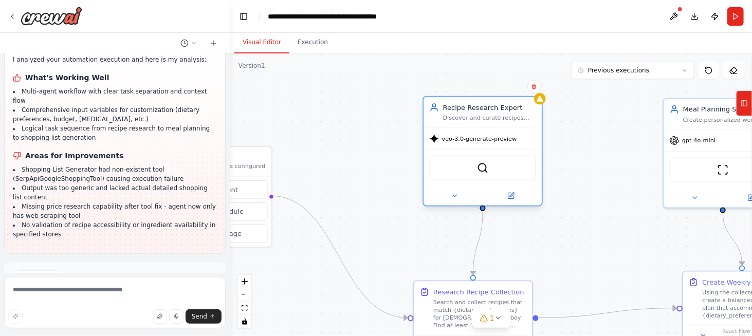
click at [475, 109] on div "Recipe Research Expert" at bounding box center [489, 108] width 93 height 10
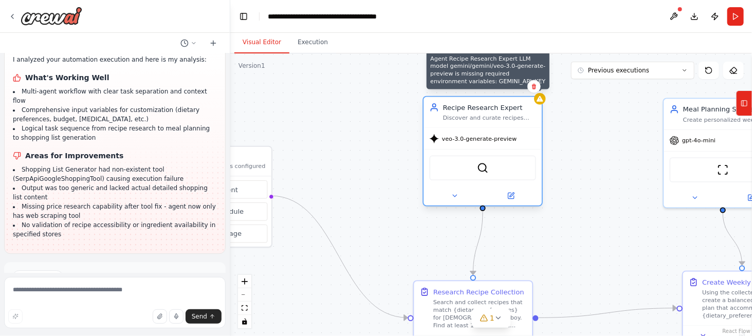
click at [543, 99] on div at bounding box center [539, 98] width 11 height 11
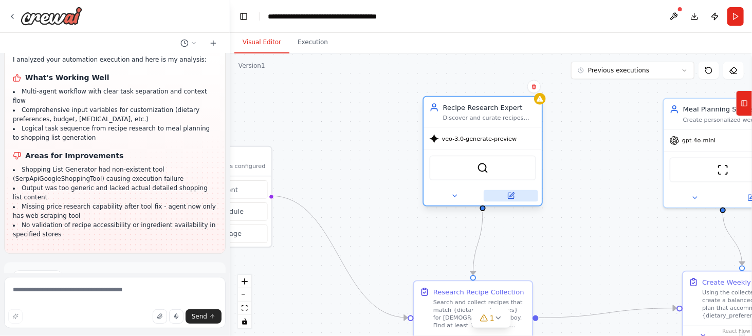
click at [513, 197] on icon at bounding box center [511, 196] width 6 height 6
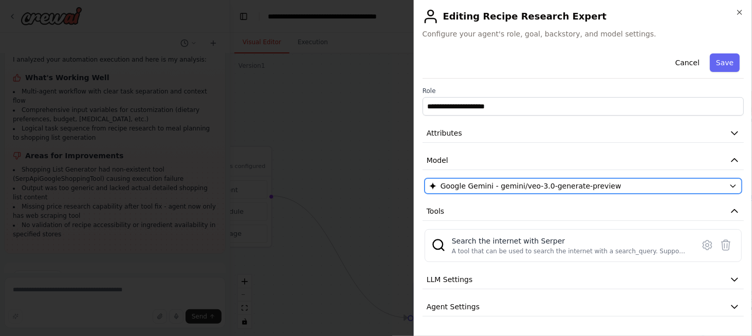
click at [514, 184] on span "Google Gemini - gemini/veo-3.0-generate-preview" at bounding box center [530, 186] width 181 height 10
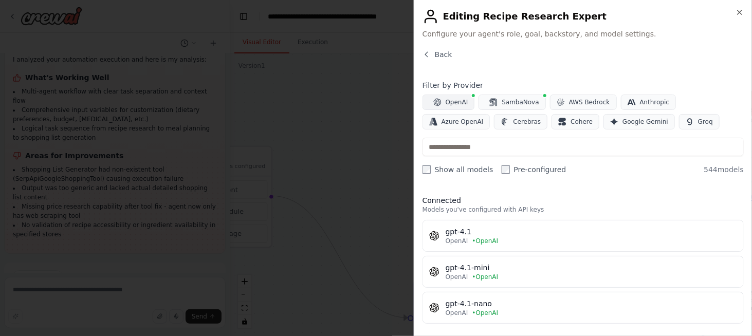
click at [456, 103] on span "OpenAI" at bounding box center [456, 102] width 23 height 8
click at [457, 146] on input "text" at bounding box center [582, 147] width 321 height 18
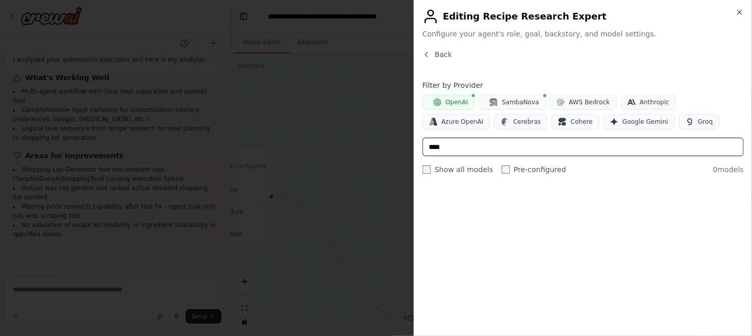
type input "*****"
drag, startPoint x: 457, startPoint y: 146, endPoint x: 420, endPoint y: 145, distance: 37.0
click at [420, 145] on div "Close Editing Recipe Research Expert Configure your agent's role, goal, backsto…" at bounding box center [583, 168] width 338 height 336
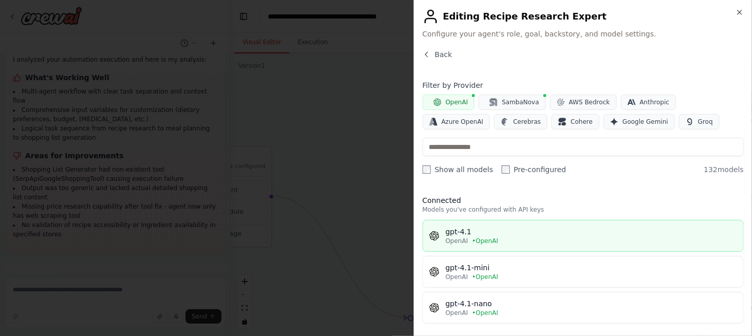
click at [487, 243] on span "• OpenAI" at bounding box center [485, 241] width 26 height 8
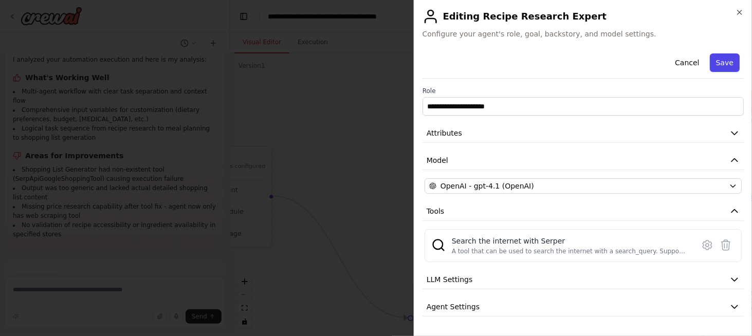
click at [715, 58] on button "Save" at bounding box center [724, 62] width 30 height 18
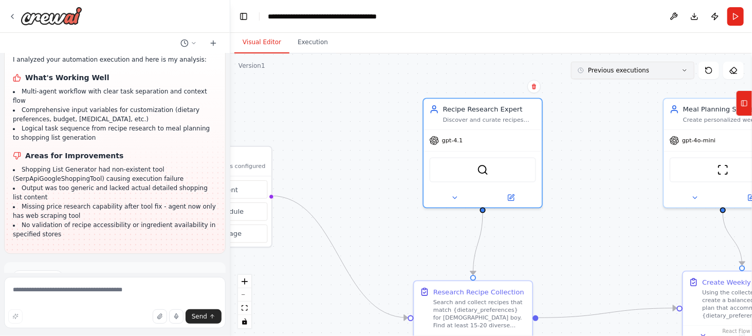
click at [641, 76] on button "Previous executions" at bounding box center [632, 70] width 123 height 17
click at [614, 139] on div ".deletable-edge-delete-btn { width: 20px; height: 20px; border: 0px solid #ffff…" at bounding box center [490, 194] width 521 height 283
click at [732, 72] on icon at bounding box center [733, 70] width 8 height 8
click at [590, 135] on div ".deletable-edge-delete-btn { width: 20px; height: 20px; border: 0px solid #ffff…" at bounding box center [490, 194] width 521 height 283
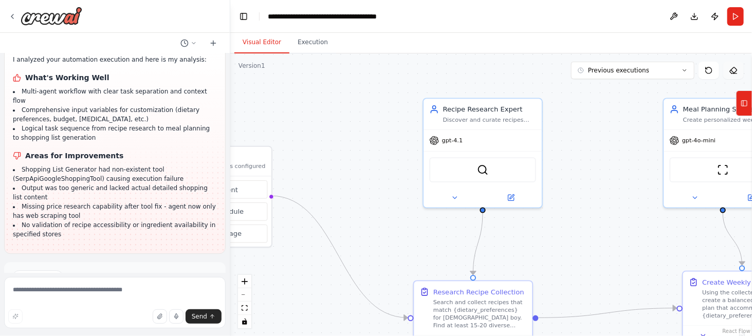
click at [734, 70] on icon at bounding box center [733, 70] width 8 height 8
drag, startPoint x: 734, startPoint y: 70, endPoint x: 528, endPoint y: 78, distance: 206.2
click at [528, 78] on div ".deletable-edge-delete-btn { width: 20px; height: 20px; border: 0px solid #ffff…" at bounding box center [490, 194] width 521 height 283
click at [737, 16] on button "Run" at bounding box center [735, 16] width 16 height 18
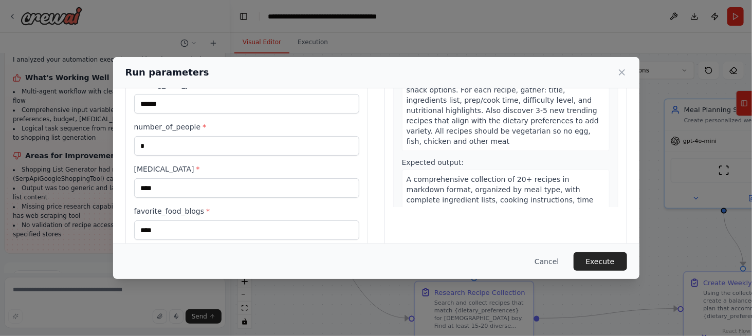
scroll to position [142, 0]
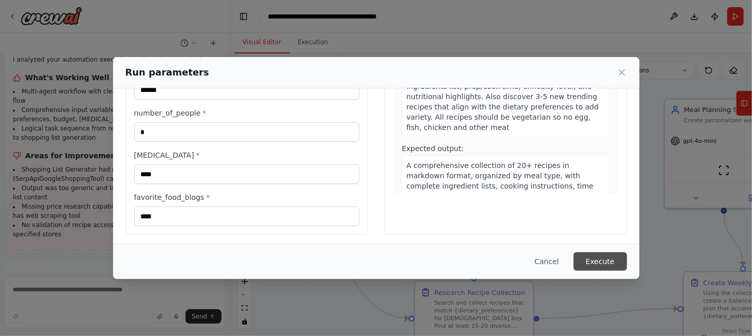
click at [606, 264] on button "Execute" at bounding box center [599, 261] width 53 height 18
